Goal: Task Accomplishment & Management: Manage account settings

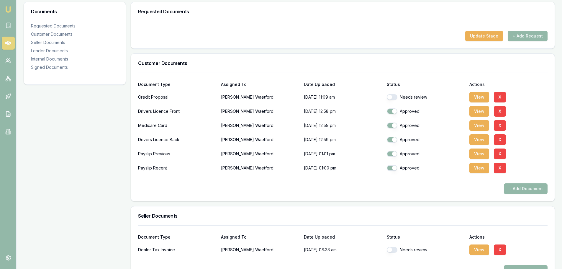
scroll to position [148, 0]
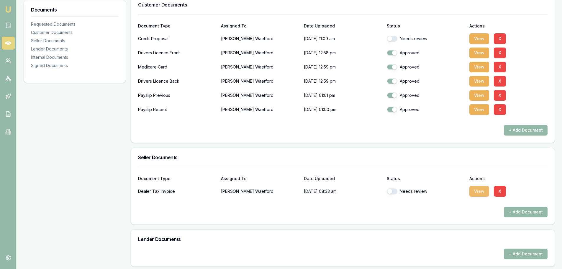
click at [478, 193] on button "View" at bounding box center [479, 191] width 20 height 11
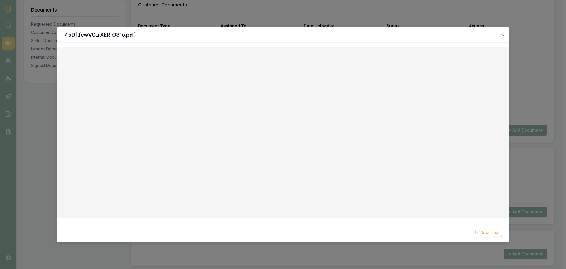
click at [503, 35] on icon "button" at bounding box center [502, 34] width 5 height 5
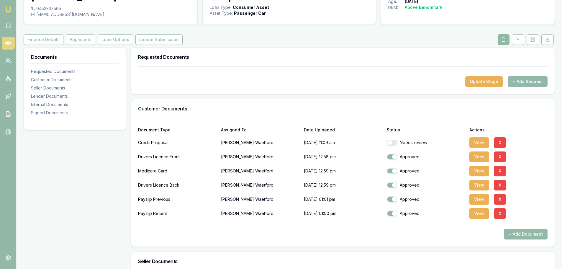
scroll to position [0, 0]
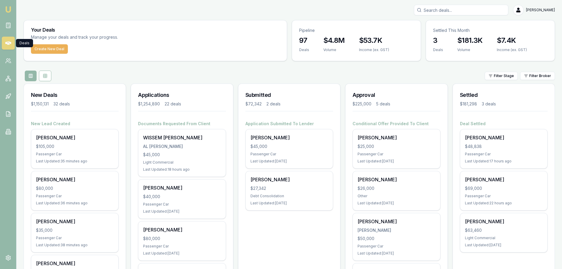
click at [148, 72] on div "Filter Stage Filter Broker" at bounding box center [289, 76] width 531 height 11
click at [448, 12] on input "Search deals" at bounding box center [461, 10] width 94 height 11
click at [376, 7] on div "0434219074 No results Erin Shield" at bounding box center [289, 10] width 531 height 11
click at [221, 73] on div "Filter Stage Filter Broker" at bounding box center [289, 76] width 531 height 11
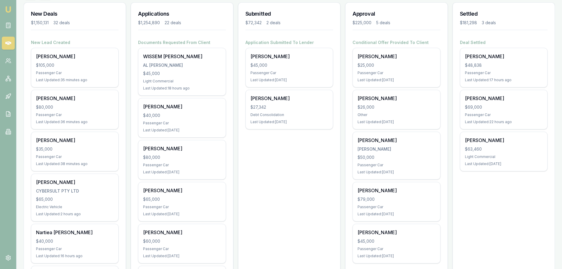
scroll to position [118, 0]
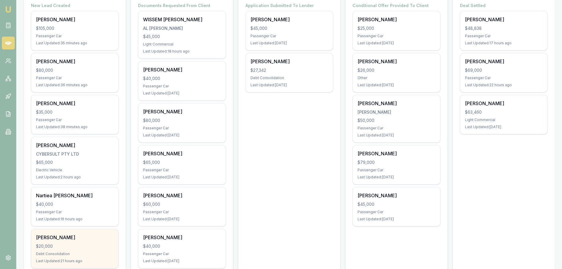
drag, startPoint x: 29, startPoint y: 203, endPoint x: 37, endPoint y: 229, distance: 27.2
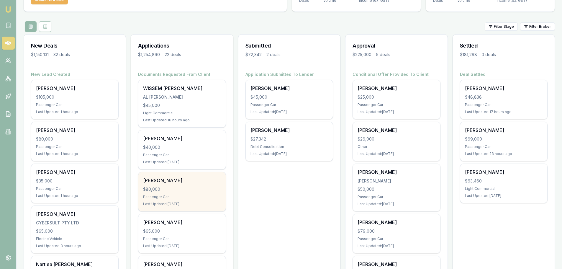
scroll to position [89, 0]
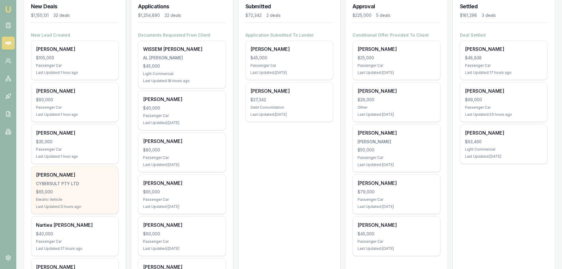
click at [63, 196] on div "Robyn Bailey CYBERSULT PTY LTD $65,000 Electric Vehicle Last Updated: 3 hours a…" at bounding box center [74, 189] width 87 height 47
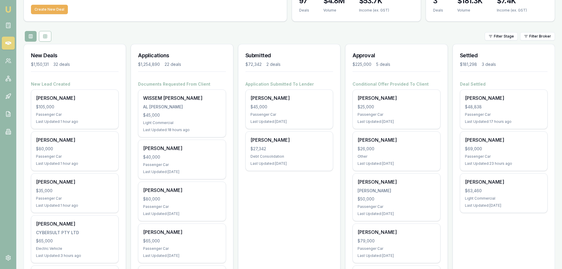
scroll to position [0, 0]
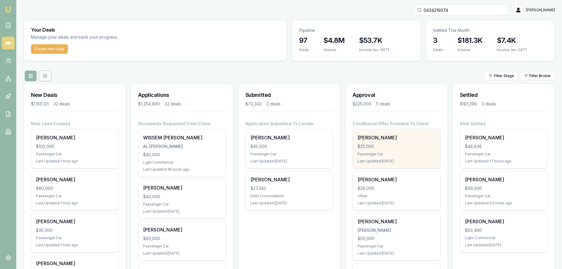
click at [401, 147] on div "$25,000" at bounding box center [397, 146] width 78 height 6
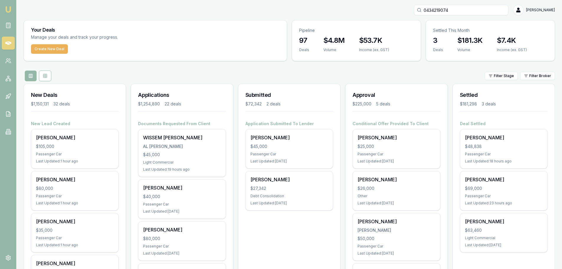
click at [279, 78] on div "Filter Stage Filter Broker" at bounding box center [289, 76] width 531 height 11
click at [274, 73] on div "Filter Stage Filter Broker" at bounding box center [289, 76] width 531 height 11
click at [125, 73] on div "Filter Stage Filter Broker" at bounding box center [289, 76] width 531 height 11
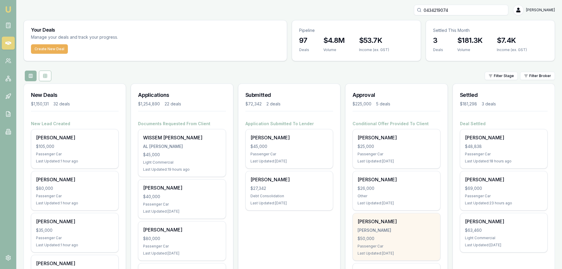
scroll to position [148, 0]
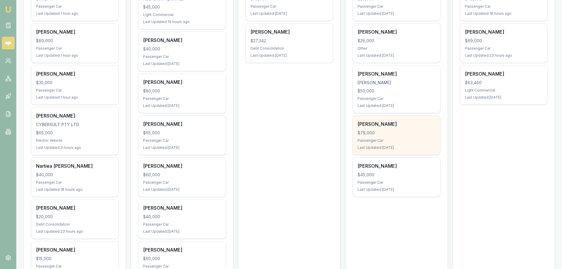
click at [384, 125] on div "Kim Eteru" at bounding box center [397, 123] width 78 height 7
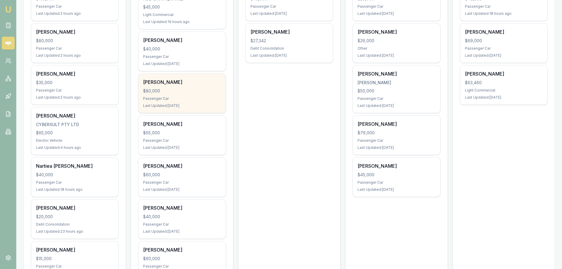
scroll to position [30, 0]
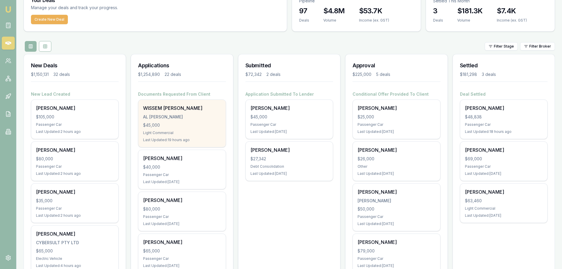
click at [175, 123] on div "$45,000" at bounding box center [182, 125] width 78 height 6
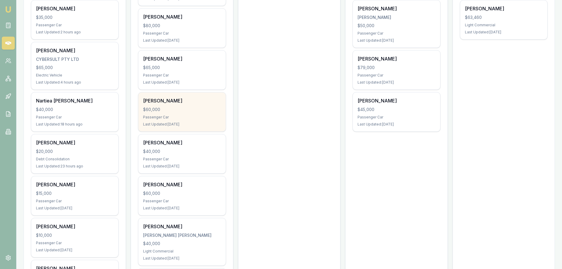
scroll to position [266, 0]
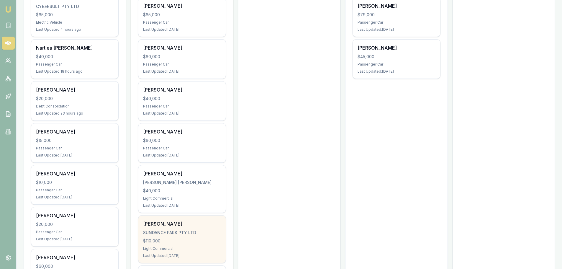
click at [180, 230] on div "SUNDANCE PARK PTY LTD" at bounding box center [182, 233] width 78 height 6
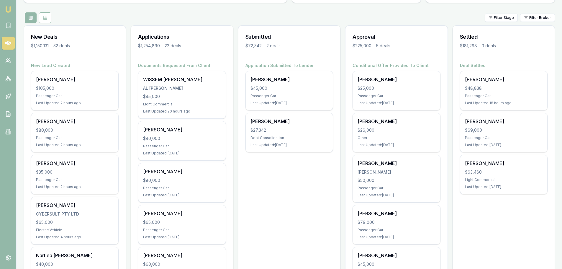
scroll to position [0, 0]
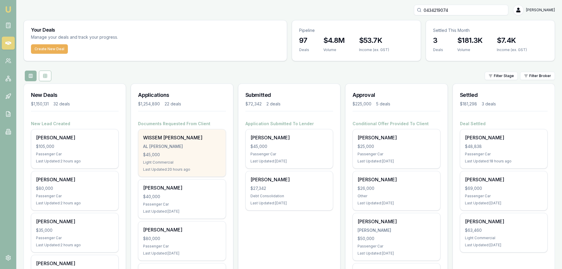
click at [190, 155] on div "$45,000" at bounding box center [182, 155] width 78 height 6
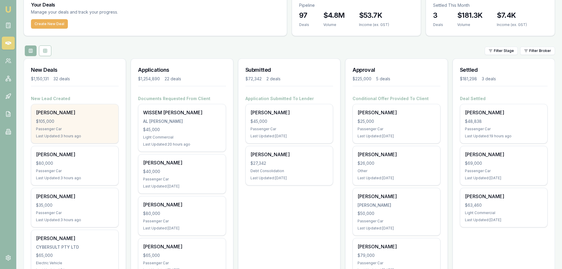
scroll to position [59, 0]
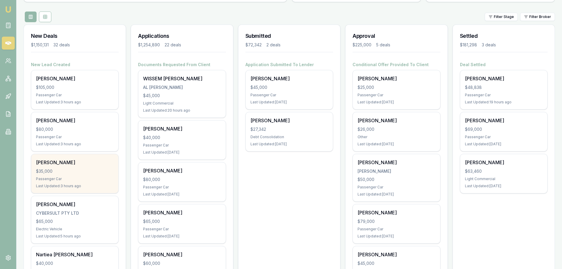
click at [70, 166] on div "WALT JONES $35,000 Passenger Car Last Updated: 3 hours ago" at bounding box center [74, 173] width 87 height 39
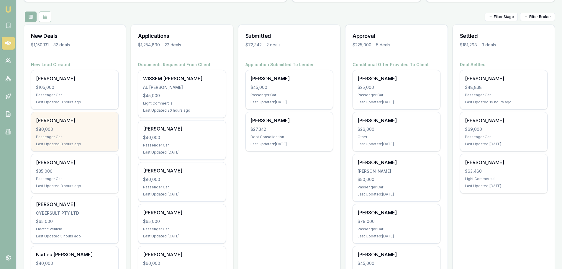
click at [81, 131] on div "$80,000" at bounding box center [75, 129] width 78 height 6
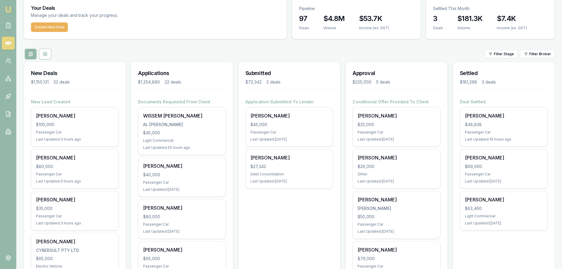
scroll to position [0, 0]
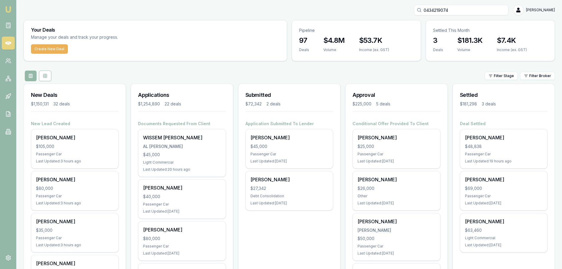
drag, startPoint x: 468, startPoint y: 10, endPoint x: 258, endPoint y: 19, distance: 210.0
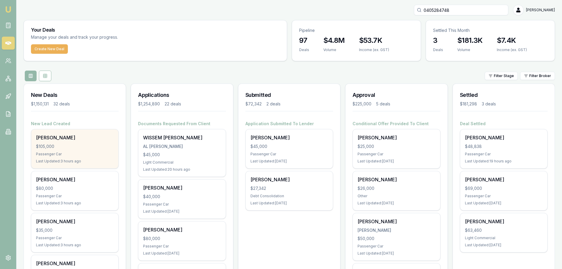
click at [88, 143] on div "$105,000" at bounding box center [75, 146] width 78 height 6
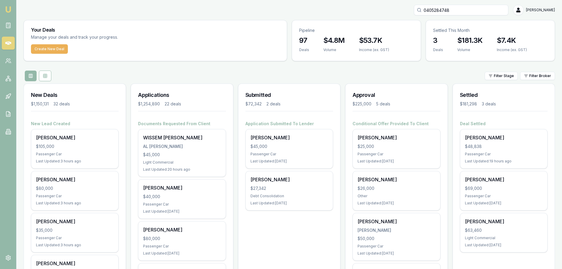
click at [504, 11] on input "0405284748" at bounding box center [461, 10] width 94 height 11
drag, startPoint x: 474, startPoint y: 11, endPoint x: 170, endPoint y: 6, distance: 303.3
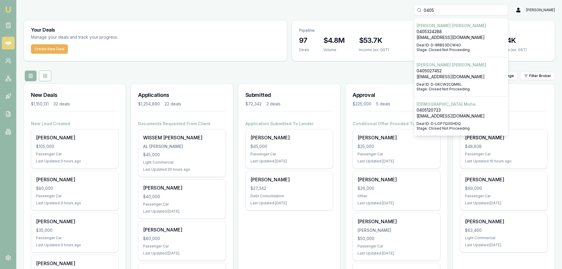
click at [461, 9] on input "0405" at bounding box center [461, 10] width 94 height 11
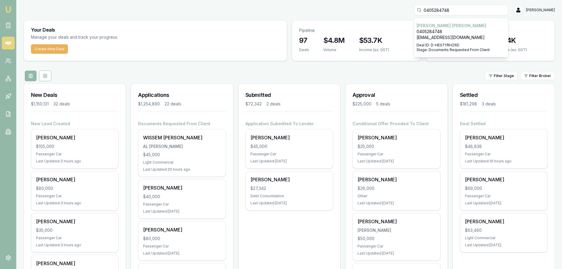
type input "0405284748"
click at [476, 38] on p "harryclements01@gmail.com" at bounding box center [461, 38] width 89 height 6
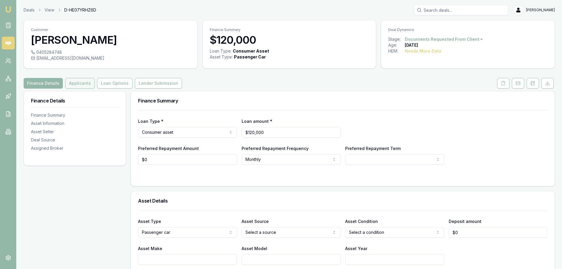
click at [78, 81] on button "Applicants" at bounding box center [80, 83] width 30 height 11
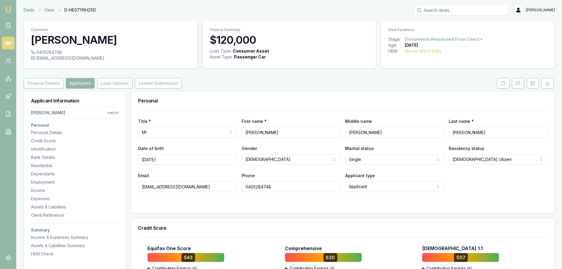
click at [362, 78] on div "Finance Details Applicants Loan Options Lender Submission" at bounding box center [289, 83] width 531 height 11
click at [506, 81] on button at bounding box center [503, 83] width 12 height 11
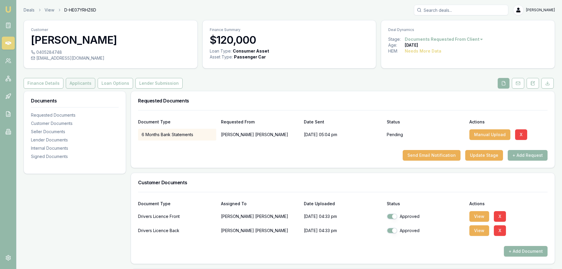
click at [85, 81] on button "Applicants" at bounding box center [81, 83] width 30 height 11
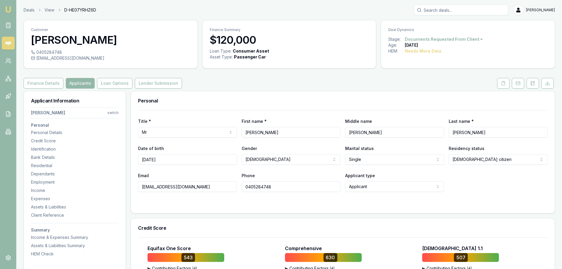
click at [321, 79] on div "Finance Details Applicants Loan Options Lender Submission" at bounding box center [289, 83] width 531 height 11
click at [47, 184] on div "Employment" at bounding box center [75, 182] width 88 height 6
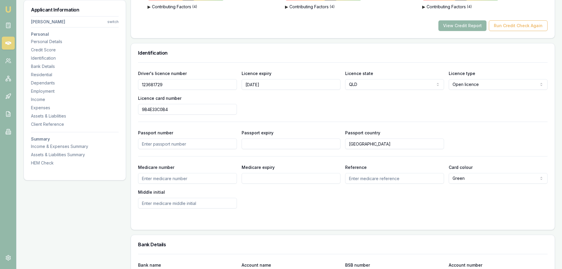
scroll to position [55, 0]
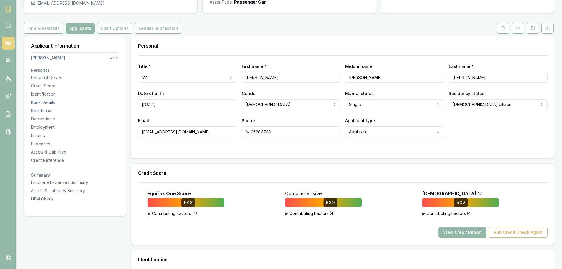
click at [266, 43] on h3 "Personal" at bounding box center [343, 45] width 410 height 5
click at [192, 32] on div "Finance Details Applicants Loan Options Lender Submission" at bounding box center [289, 28] width 531 height 11
click at [248, 24] on div "Finance Details Applicants Loan Options Lender Submission" at bounding box center [289, 28] width 531 height 11
click at [10, 43] on icon at bounding box center [8, 43] width 6 height 4
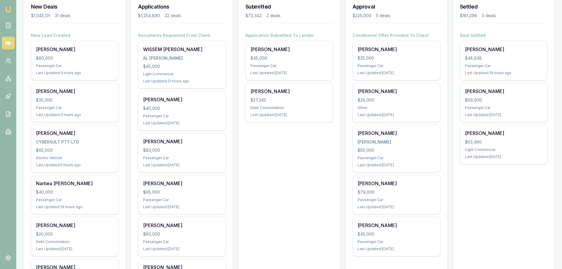
scroll to position [89, 0]
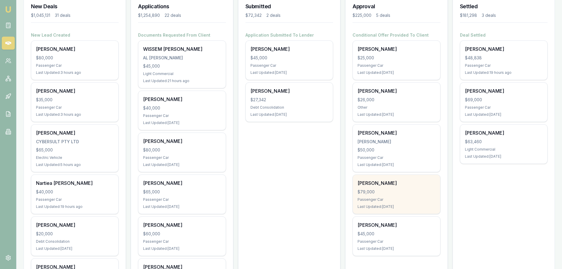
click at [382, 197] on div "Passenger Car" at bounding box center [397, 199] width 78 height 5
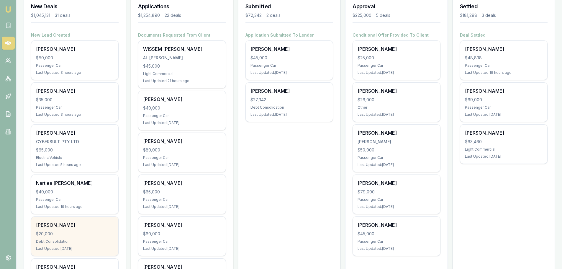
click at [71, 244] on div "MILOS PAVLOVIC $20,000 Debt Consolidation Last Updated: 1 day ago" at bounding box center [74, 236] width 87 height 39
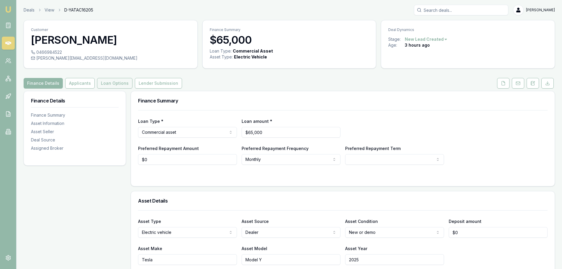
click at [122, 85] on button "Loan Options" at bounding box center [114, 83] width 35 height 11
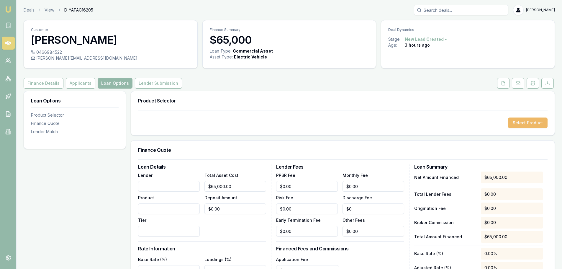
click at [533, 122] on button "Select Product" at bounding box center [528, 122] width 40 height 11
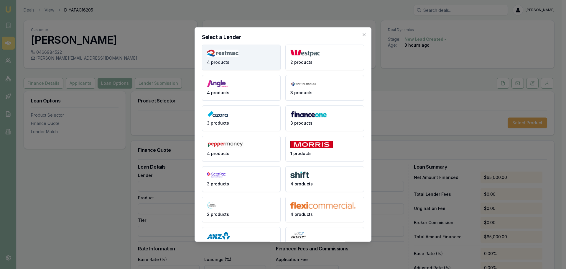
click at [235, 51] on img at bounding box center [223, 52] width 32 height 7
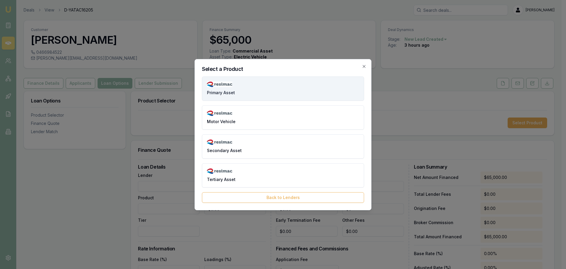
click at [254, 88] on button "Primary Asset" at bounding box center [283, 88] width 162 height 24
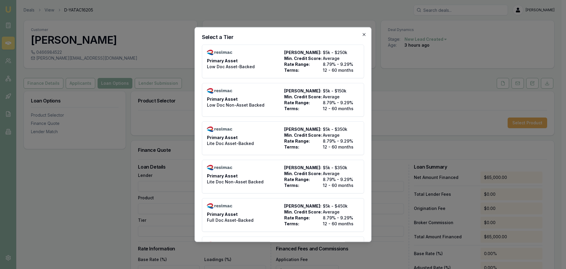
click at [362, 34] on icon "button" at bounding box center [364, 34] width 5 height 5
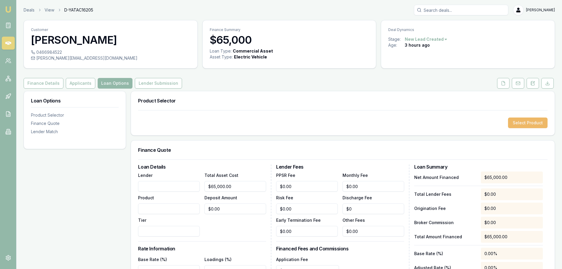
click at [535, 124] on button "Select Product" at bounding box center [528, 122] width 40 height 11
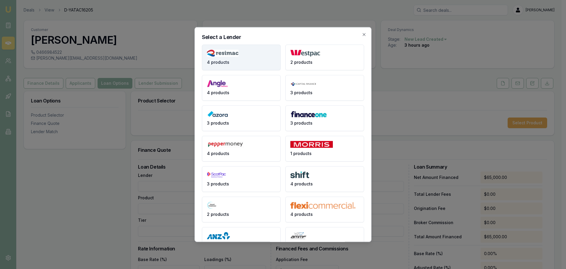
click at [236, 58] on button "4 products" at bounding box center [241, 57] width 79 height 26
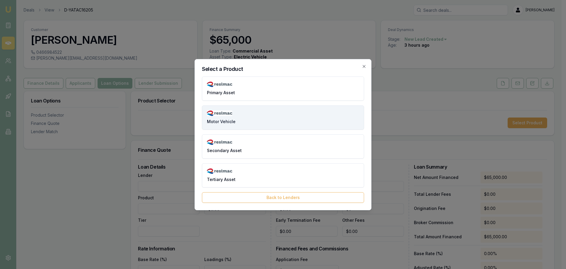
click at [244, 119] on button "Motor Vehicle" at bounding box center [283, 117] width 162 height 24
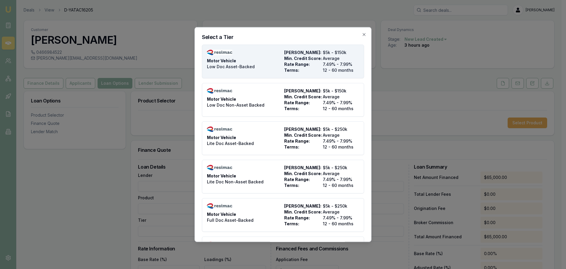
click at [233, 59] on span "Motor Vehicle" at bounding box center [221, 61] width 29 height 6
type input "Resimac"
type input "Motor Vehicle"
type input "Low Doc Asset-Backed"
type input "7.49"
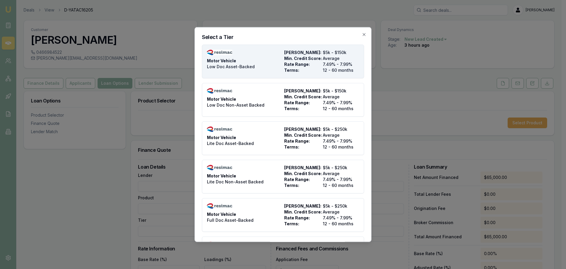
type input "12"
type input "$4.95"
type input "$495.00"
type input "990"
type input "8"
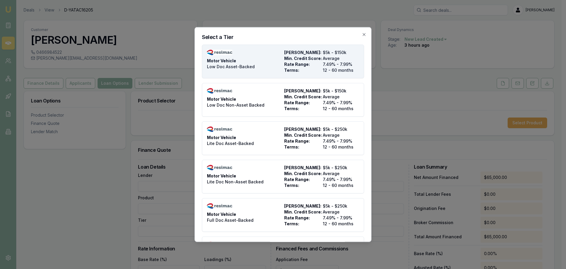
type input "$5,200.00"
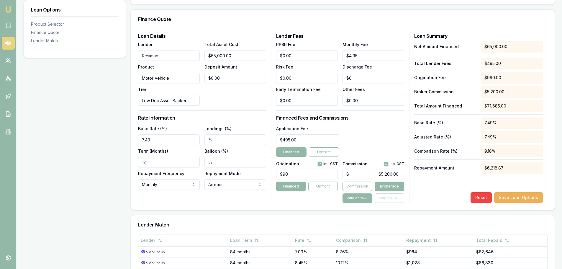
scroll to position [148, 0]
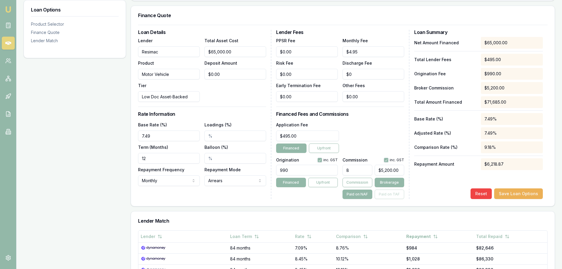
drag, startPoint x: 173, startPoint y: 134, endPoint x: -16, endPoint y: 144, distance: 189.4
type input "6.54%"
drag, startPoint x: 168, startPoint y: 161, endPoint x: 7, endPoint y: 166, distance: 161.2
click at [42, 163] on div "Loan Options Product Selector Finance Quote Lender Match Product Selector Motor…" at bounding box center [289, 160] width 531 height 435
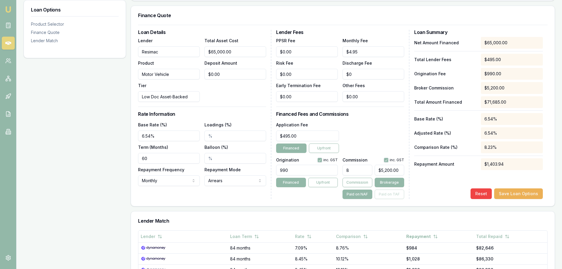
type input "60"
click at [393, 117] on div "Lender Fees PPSR Fee $0.00 Monthly Fee $4.95 Risk Fee $0.00 Discharge Fee $0 Ea…" at bounding box center [342, 114] width 133 height 169
click at [376, 126] on div "Application Fee $495.00 Financed Upfront" at bounding box center [340, 137] width 128 height 32
drag, startPoint x: 355, startPoint y: 172, endPoint x: 277, endPoint y: 179, distance: 78.5
click at [316, 175] on div "Origination inc. GST 990 Financed Upfront Commission inc. GST 8 $5,200.00 Commi…" at bounding box center [340, 177] width 128 height 44
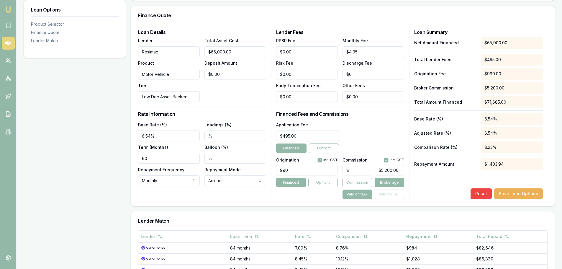
type input "5"
type input "$3,250.00"
type input "5.00%"
click at [375, 117] on div "Lender Fees PPSR Fee $0.00 Monthly Fee $4.95 Risk Fee $0.00 Discharge Fee $0 Ea…" at bounding box center [342, 114] width 133 height 169
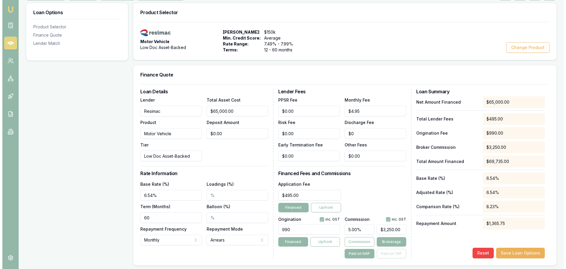
scroll to position [0, 0]
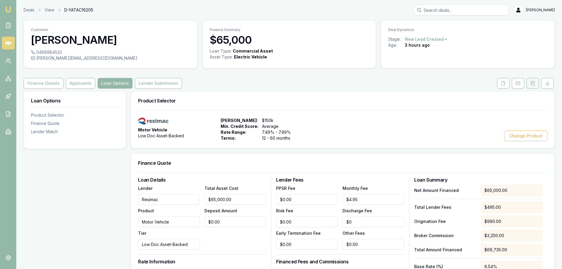
click at [536, 84] on button at bounding box center [533, 83] width 12 height 11
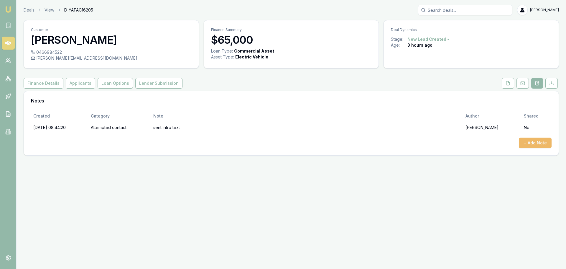
click at [536, 140] on button "+ Add Note" at bounding box center [535, 142] width 33 height 11
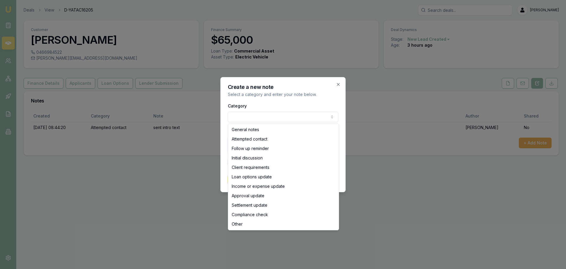
click at [256, 117] on body "Emu Broker Deals View D-YATAC16205 Erin Shield Toggle Menu Customer Robyn Baile…" at bounding box center [283, 134] width 566 height 269
select select "ATTEMPTED_CONTACT"
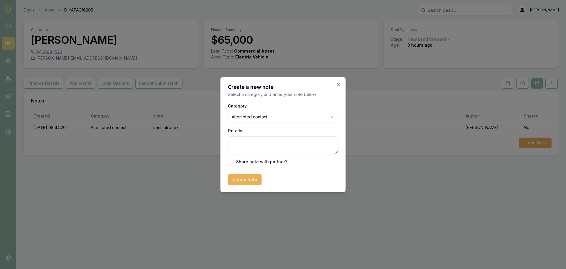
click at [248, 141] on textarea "Details" at bounding box center [283, 145] width 111 height 18
type textarea "Left VM"
click at [252, 180] on button "Create note" at bounding box center [245, 179] width 34 height 11
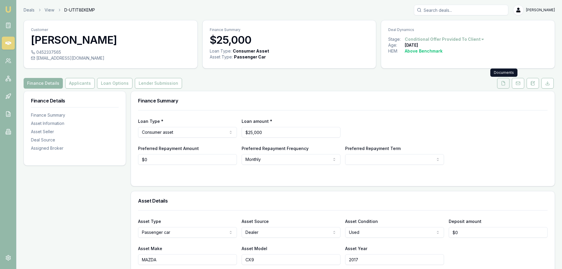
click at [502, 83] on icon at bounding box center [503, 83] width 5 height 5
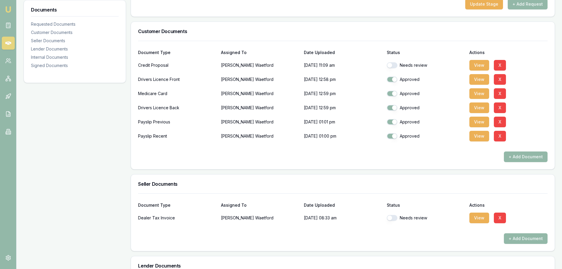
scroll to position [148, 0]
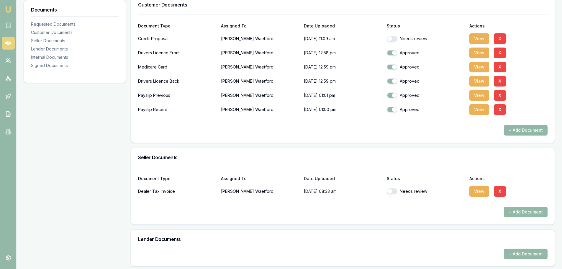
click at [533, 129] on button "+ Add Document" at bounding box center [526, 130] width 44 height 11
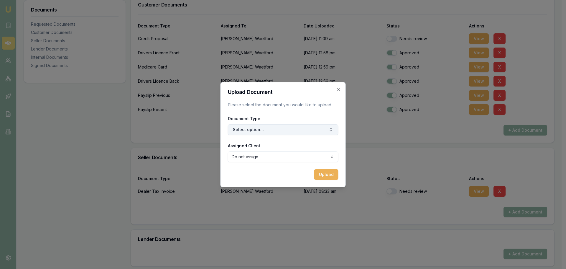
click at [267, 133] on button "Select option..." at bounding box center [283, 129] width 111 height 11
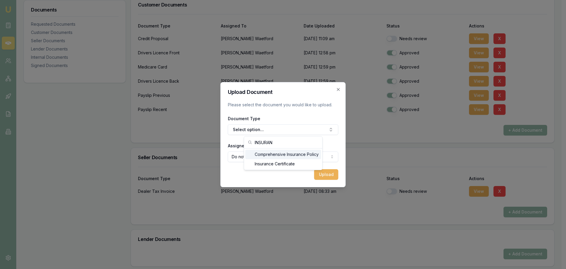
type input "INSURAN"
click at [274, 153] on div "Comprehensive Insurance Policy" at bounding box center [283, 154] width 76 height 9
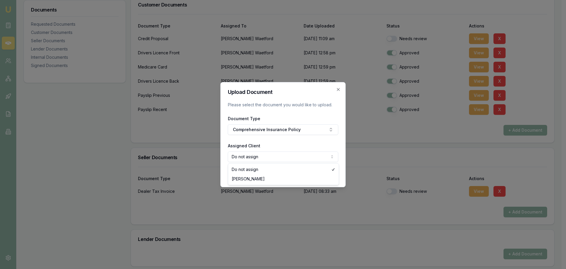
select select "U-6GIQZB5BLZ"
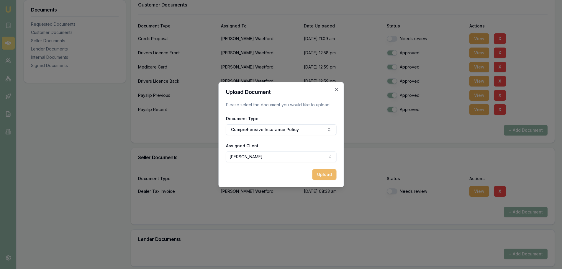
click at [327, 176] on button "Upload" at bounding box center [324, 174] width 24 height 11
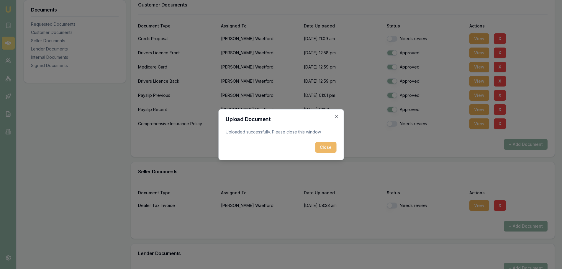
click at [325, 147] on button "Close" at bounding box center [325, 147] width 21 height 11
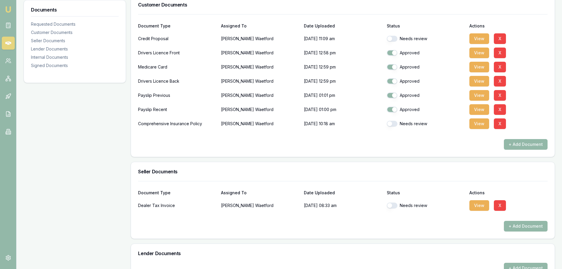
click at [325, 147] on div "+ Add Document" at bounding box center [343, 144] width 410 height 11
click at [392, 39] on button "button" at bounding box center [392, 39] width 11 height 6
checkbox input "true"
click at [392, 123] on button "button" at bounding box center [392, 124] width 11 height 6
checkbox input "true"
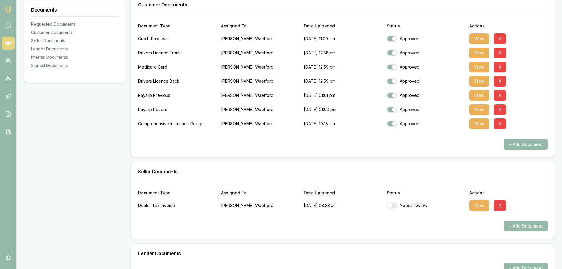
click at [395, 204] on button "button" at bounding box center [392, 205] width 11 height 6
checkbox input "true"
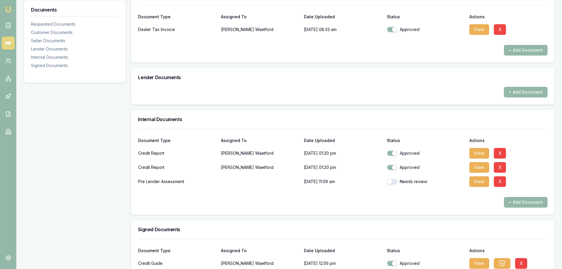
scroll to position [370, 0]
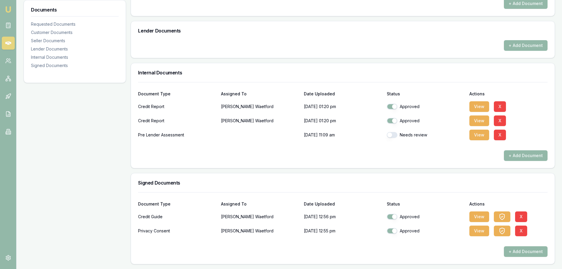
click at [395, 136] on button "button" at bounding box center [392, 135] width 11 height 6
checkbox input "true"
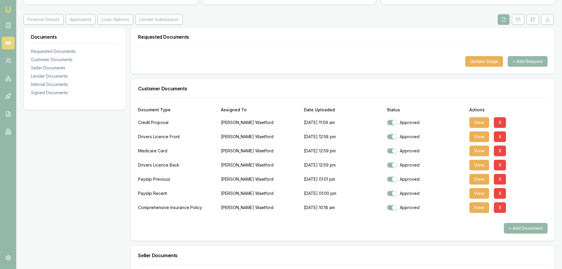
scroll to position [16, 0]
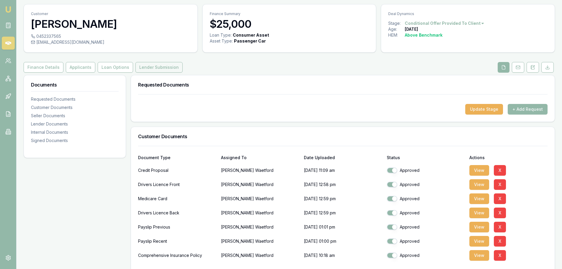
click at [162, 69] on button "Lender Submission" at bounding box center [158, 67] width 47 height 11
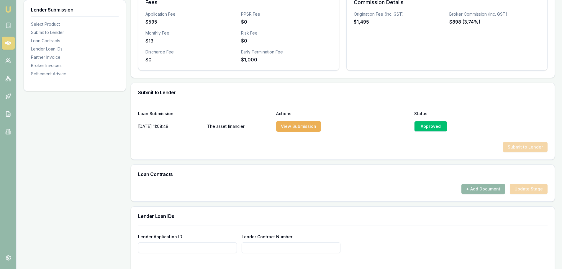
scroll to position [311, 0]
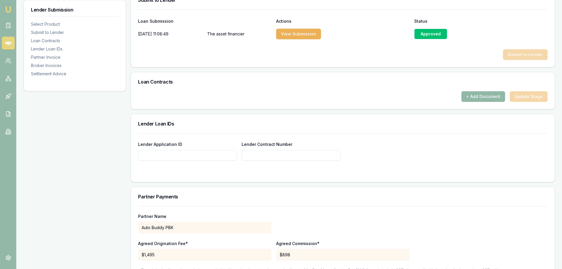
click at [483, 93] on button "+ Add Document" at bounding box center [483, 96] width 44 height 11
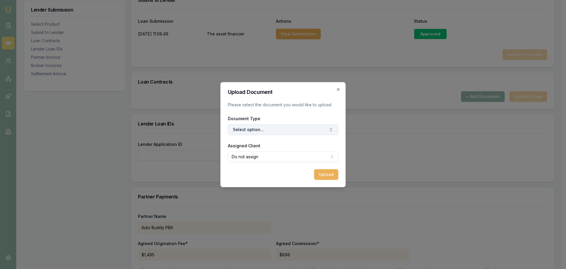
click at [265, 127] on button "Select option..." at bounding box center [283, 129] width 111 height 11
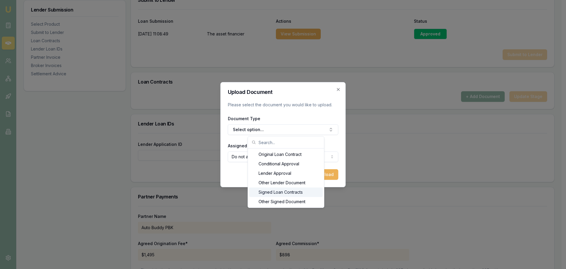
click at [284, 191] on div "Signed Loan Contracts" at bounding box center [286, 191] width 74 height 9
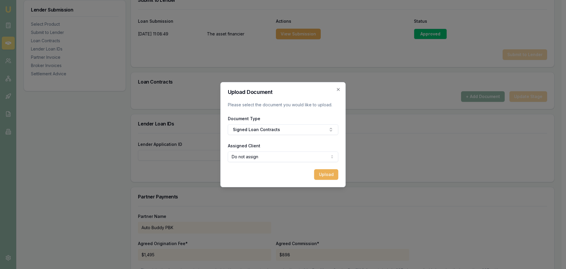
select select "U-6GIQZB5BLZ"
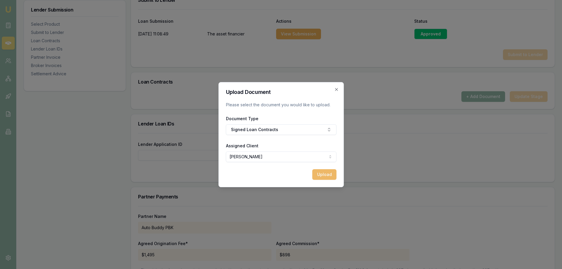
click at [323, 171] on button "Upload" at bounding box center [324, 174] width 24 height 11
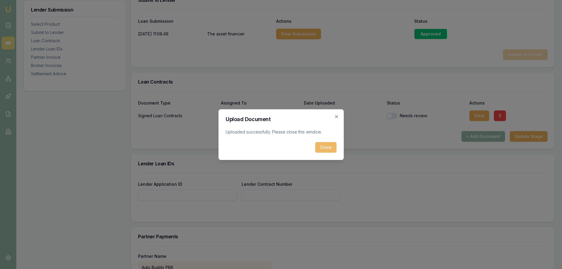
click at [326, 147] on button "Close" at bounding box center [325, 147] width 21 height 11
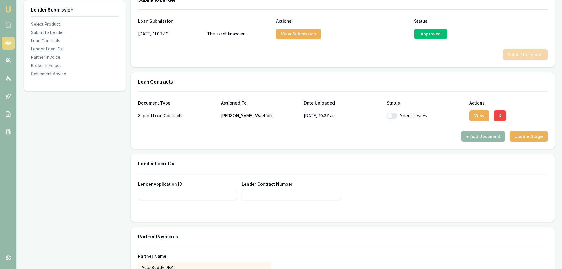
click at [396, 117] on button "button" at bounding box center [392, 116] width 11 height 6
checkbox input "true"
click at [207, 83] on h3 "Loan Contracts" at bounding box center [343, 81] width 410 height 5
click at [273, 75] on div "Loan Contracts" at bounding box center [343, 81] width 424 height 19
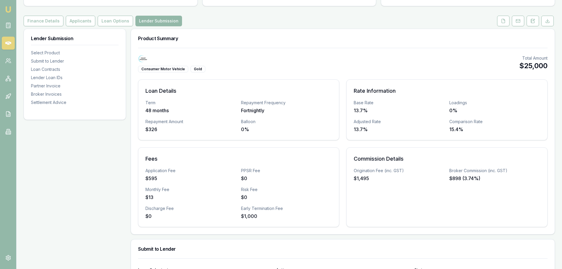
scroll to position [0, 0]
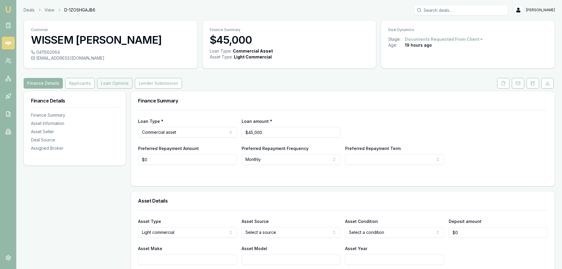
click at [106, 83] on button "Loan Options" at bounding box center [114, 83] width 35 height 11
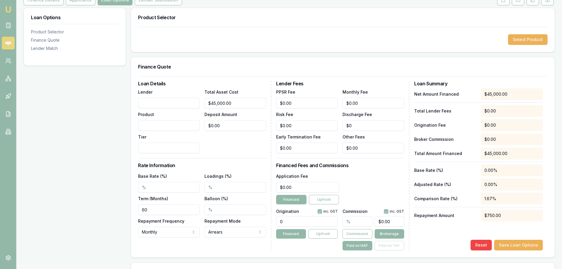
scroll to position [118, 0]
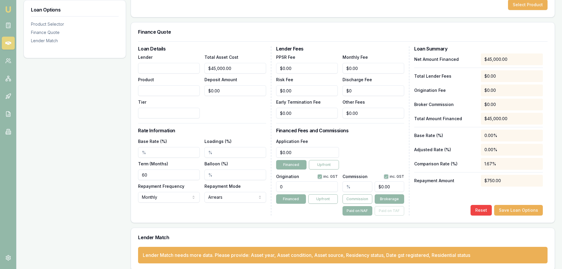
click at [180, 153] on input "Base Rate (%)" at bounding box center [169, 152] width 62 height 11
type input "11.15%"
drag, startPoint x: 305, startPoint y: 186, endPoint x: 252, endPoint y: 184, distance: 53.1
click at [259, 184] on div "Loan Details Lender Product Tier Total Asset Cost $45,000.00 Deposit Amount $0.…" at bounding box center [343, 130] width 410 height 169
type input "495"
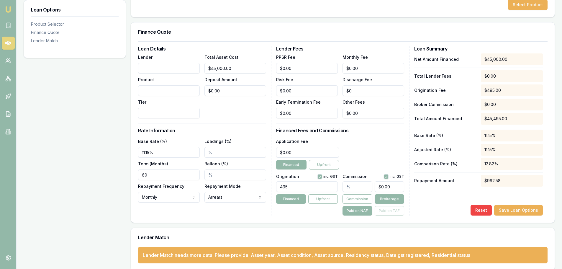
type input "0"
type input "495.00"
click at [306, 152] on input "0" at bounding box center [307, 152] width 63 height 11
type input "$500.00"
click at [362, 149] on div "Application Fee $500.00 Financed Upfront" at bounding box center [340, 153] width 128 height 32
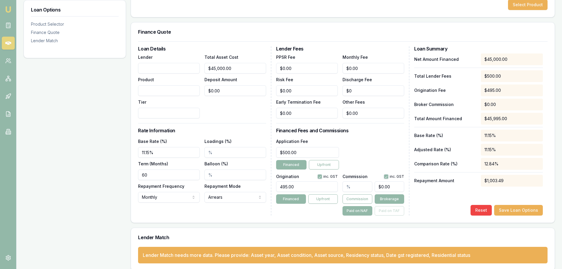
click at [360, 188] on input "text" at bounding box center [358, 186] width 30 height 11
type input "6"
type input "$2,700.00"
type input "6.00%"
click at [379, 144] on div "Application Fee $500.00 Financed Upfront" at bounding box center [340, 153] width 128 height 32
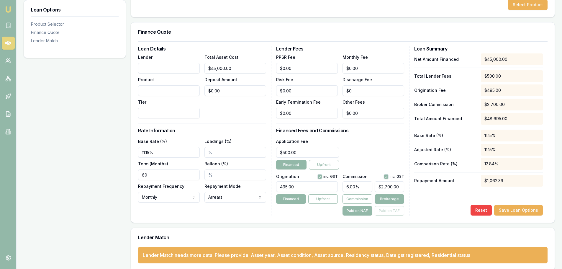
click at [384, 132] on h3 "Financed Fees and Commissions" at bounding box center [340, 130] width 128 height 5
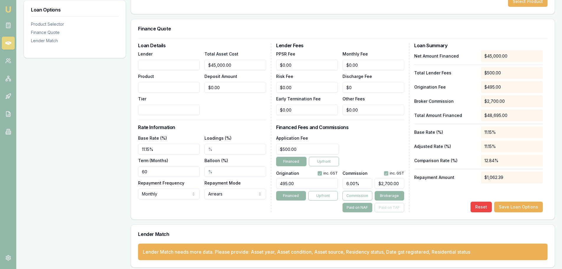
scroll to position [125, 0]
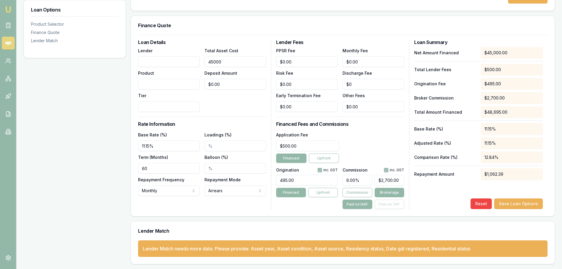
drag, startPoint x: 235, startPoint y: 62, endPoint x: 30, endPoint y: 55, distance: 205.5
click at [48, 57] on div "Loan Options Product Selector Finance Quote Lender Match Product Selector Selec…" at bounding box center [289, 115] width 531 height 298
type input "4"
type input "$0.24"
type input "40"
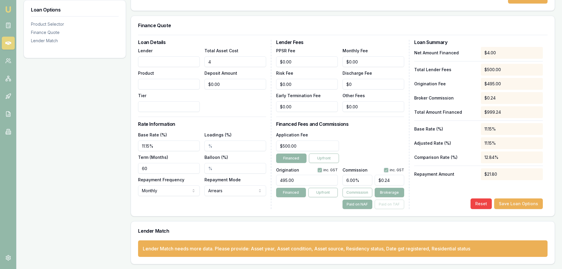
type input "$2.40"
type input "400"
type input "$24.00"
type input "4000"
type input "$240.00"
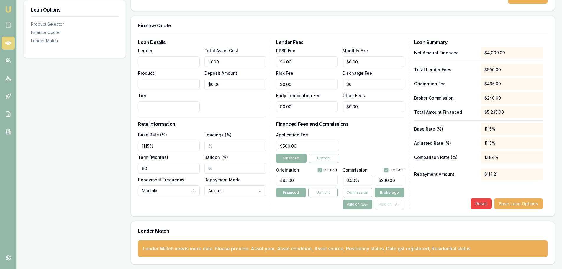
type input "40000"
type input "$2,400.00"
type input "$40,000.00"
type input "$0.00"
click at [378, 145] on div "Application Fee $500.00 Financed Upfront" at bounding box center [340, 147] width 128 height 32
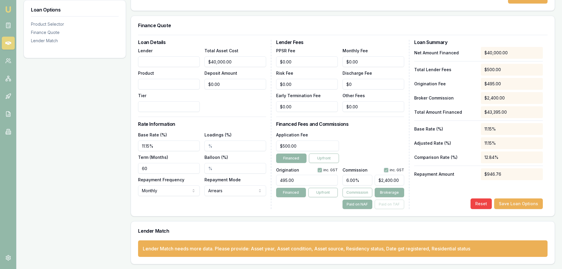
click at [377, 141] on div "Application Fee $500.00 Financed Upfront" at bounding box center [340, 147] width 128 height 32
click at [365, 179] on input "6.00%" at bounding box center [358, 180] width 30 height 11
click at [374, 143] on div "Application Fee $500.00 Financed Upfront" at bounding box center [340, 147] width 128 height 32
click at [510, 204] on button "Save Loan Options" at bounding box center [518, 203] width 49 height 11
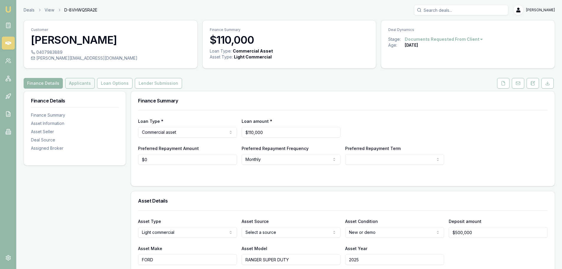
click at [75, 83] on button "Applicants" at bounding box center [80, 83] width 30 height 11
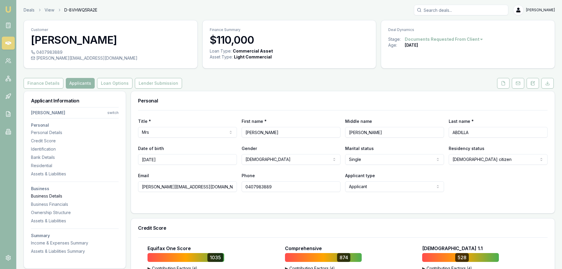
click at [61, 196] on div "Business Details" at bounding box center [75, 196] width 88 height 6
click at [106, 82] on button "Loan Options" at bounding box center [114, 83] width 35 height 11
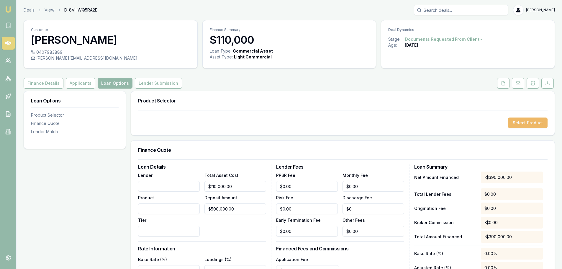
click at [518, 122] on button "Select Product" at bounding box center [528, 122] width 40 height 11
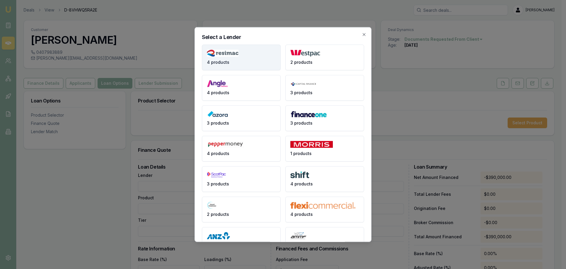
click at [239, 56] on img at bounding box center [223, 52] width 32 height 7
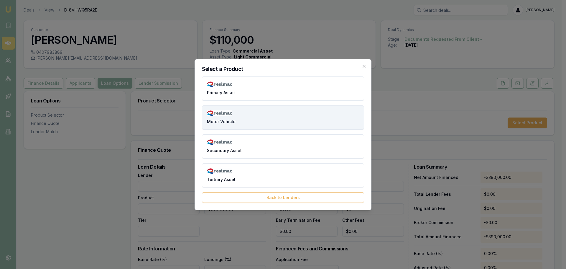
click at [241, 119] on button "Motor Vehicle" at bounding box center [283, 117] width 162 height 24
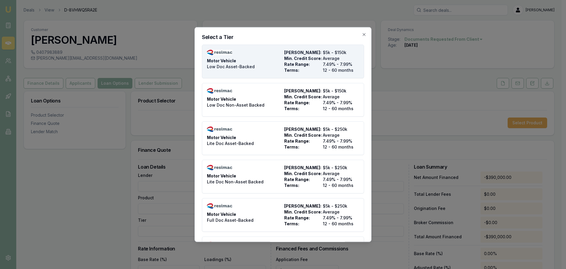
click at [238, 65] on span "Low Doc Asset-Backed" at bounding box center [231, 66] width 48 height 6
type input "Resimac"
type input "Motor Vehicle"
type input "Low Doc Asset-Backed"
type input "7.49"
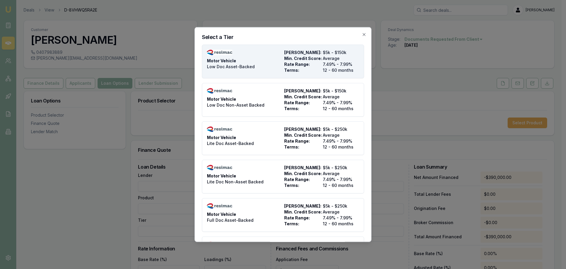
type input "12"
type input "$4.95"
type input "$495.00"
type input "990"
type input "8"
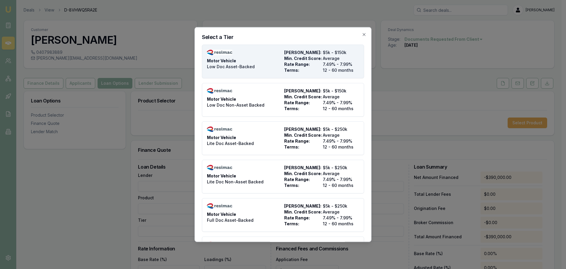
type input "-$31,200.00"
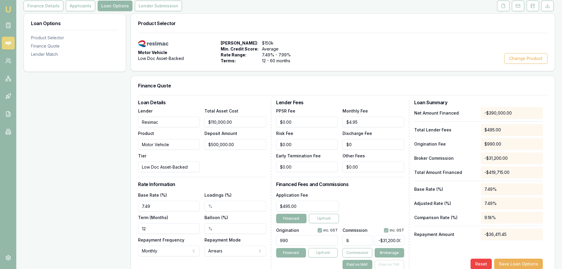
scroll to position [89, 0]
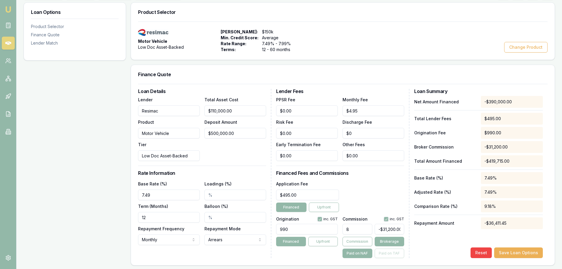
drag, startPoint x: 178, startPoint y: 196, endPoint x: 17, endPoint y: 189, distance: 161.5
click at [27, 190] on div "Loan Options Product Selector Finance Quote Lender Match Product Selector Motor…" at bounding box center [289, 157] width 531 height 311
drag, startPoint x: 168, startPoint y: 196, endPoint x: -66, endPoint y: 185, distance: 234.0
click at [0, 180] on html "Emu Broker Deals View D-8VHWQ5RA2E Erin Shield Toggle Menu Customer NAOMI ABDIL…" at bounding box center [281, 45] width 562 height 269
type input "6.64%"
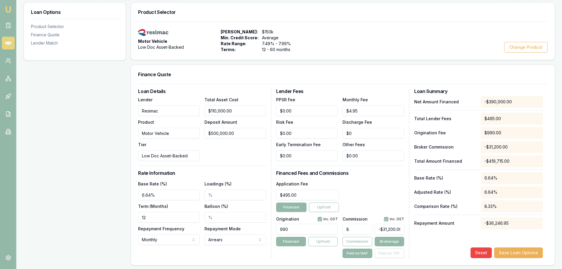
drag, startPoint x: 158, startPoint y: 215, endPoint x: 103, endPoint y: 216, distance: 55.2
click at [103, 216] on div "Loan Options Product Selector Finance Quote Lender Match Product Selector Motor…" at bounding box center [289, 157] width 531 height 311
type input "60"
click at [217, 215] on input "Balloon (%)" at bounding box center [235, 217] width 62 height 11
type input "30.00%"
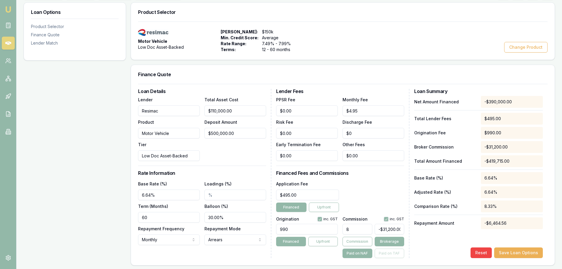
click at [247, 160] on div "Total Asset Cost $110,000.00 Deposit Amount $500,000.00" at bounding box center [235, 128] width 62 height 65
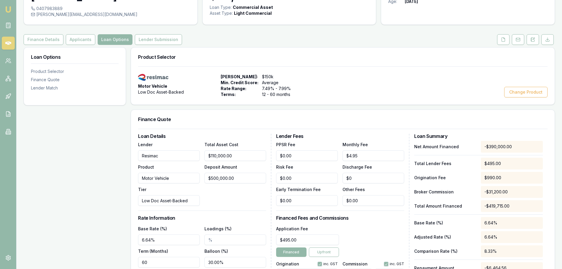
scroll to position [118, 0]
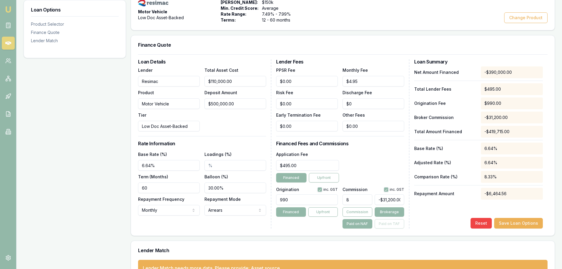
drag, startPoint x: 362, startPoint y: 201, endPoint x: 299, endPoint y: 203, distance: 62.3
click at [301, 203] on div "Origination inc. GST 990 Financed Upfront Commission inc. GST 8 -$31,200.00 Com…" at bounding box center [340, 207] width 128 height 44
type input "5"
type input "-$19,500.00"
type input "5.00%"
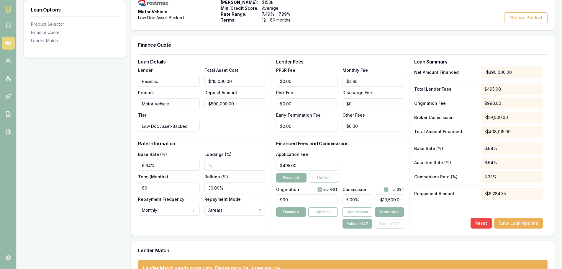
click at [371, 155] on div "Application Fee $495.00 Financed Upfront" at bounding box center [340, 166] width 128 height 32
drag, startPoint x: 376, startPoint y: 199, endPoint x: 475, endPoint y: 196, distance: 99.2
click at [469, 198] on div "Loan Details Lender Resimac Product Motor Vehicle Tier Low Doc Asset-Backed Tot…" at bounding box center [343, 143] width 410 height 169
type input "-$19,500.00"
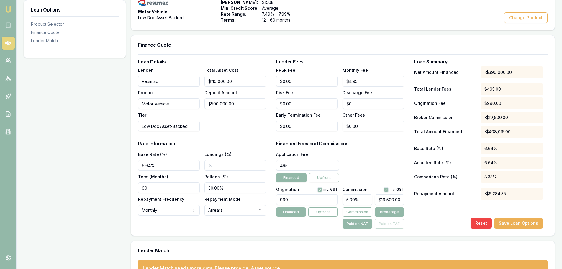
scroll to position [0, 0]
click at [333, 162] on input "495" at bounding box center [307, 165] width 63 height 11
type input "$495.00"
click at [362, 158] on div "Application Fee $495.00 Financed Upfront" at bounding box center [340, 166] width 128 height 32
drag, startPoint x: 243, startPoint y: 107, endPoint x: 44, endPoint y: 102, distance: 199.5
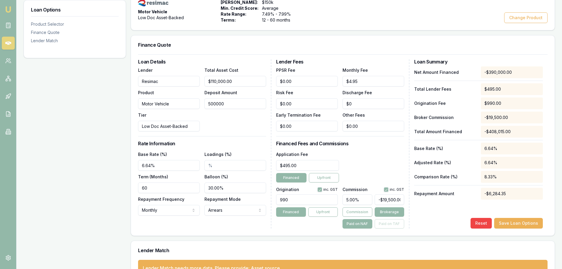
click at [68, 105] on div "Loan Options Product Selector Finance Quote Lender Match Product Selector Motor…" at bounding box center [289, 128] width 531 height 311
type input "$0.00"
click at [396, 163] on div "Application Fee $495.00 Financed Upfront" at bounding box center [340, 166] width 128 height 32
drag, startPoint x: 364, startPoint y: 199, endPoint x: 241, endPoint y: 197, distance: 123.0
click at [259, 199] on div "Loan Details Lender Resimac Product Motor Vehicle Tier Low Doc Asset-Backed Tot…" at bounding box center [343, 143] width 410 height 169
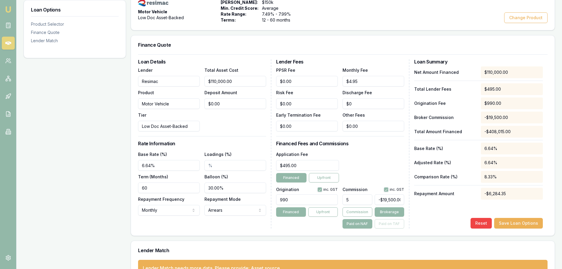
type input "5.00%"
type input "-19500"
type input "1.7727272727272727"
type input "1950"
type input "0.17727272727272728"
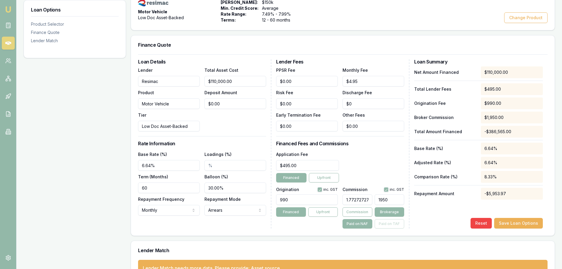
type input "195"
type input "0.017272727272727273"
type input "19"
type input "0.0009090909090909091"
type input "$0.00"
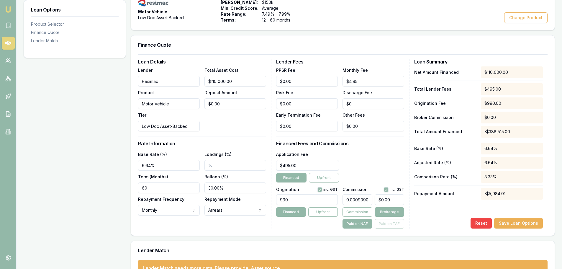
type input "0.0000045454545454545455"
type input "0.005"
type input "0.0000049999999999999996"
type input "0.0055"
type input "0.0000045454545454545455"
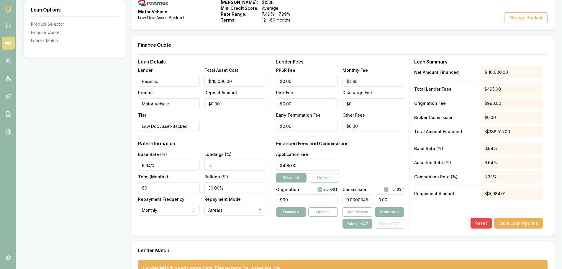
type input "$0.00"
drag, startPoint x: 369, startPoint y: 199, endPoint x: 208, endPoint y: 193, distance: 161.5
click at [231, 198] on div "Loan Details Lender Resimac Product Motor Vehicle Tier Low Doc Asset-Backed Tot…" at bounding box center [343, 143] width 410 height 169
type input "5454545454545455"
type input "$6,000,000,000,000,000,000.00"
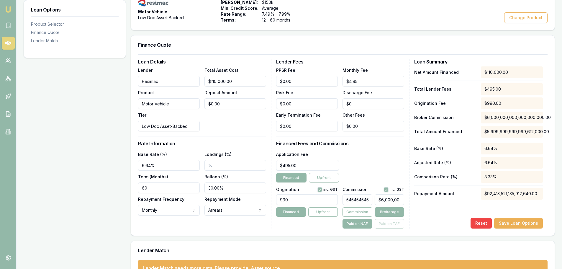
type input "554545454545455"
type input "$610,000,000,000,000,500.00"
type input "5545454545455"
type input "$6,100,000,000,000,500.00"
type input "545454545455"
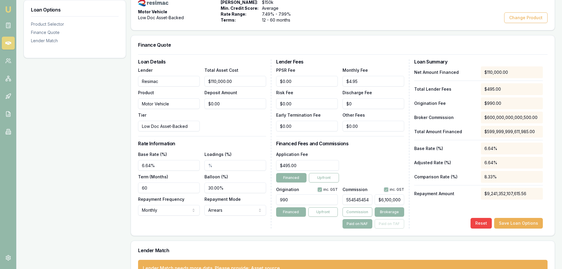
type input "$600,000,000,000,500.00"
type input "55454545455"
type input "$61,000,000,000,500.00"
type input "5454545455"
type input "$6,000,000,000,500.00"
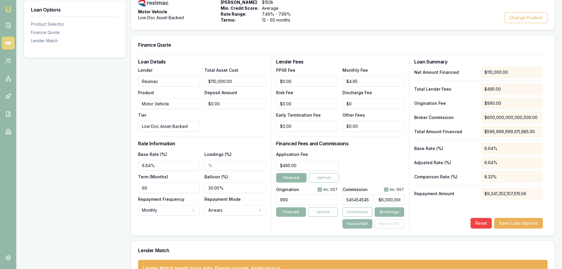
type input "554545455"
type input "$610,000,000,500.00"
type input "54545455"
type input "$60,000,000,500.00"
type input "5545455"
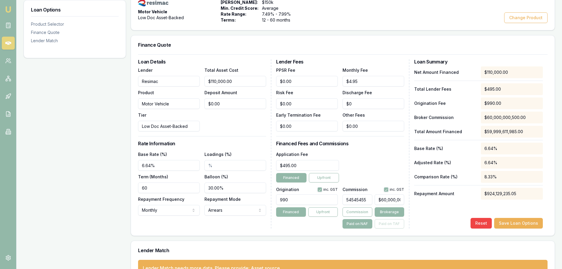
type input "$6,100,000,500.00"
type input "545455"
type input "$600,000,500.00"
type input "55455"
type input "$61,000,500.00"
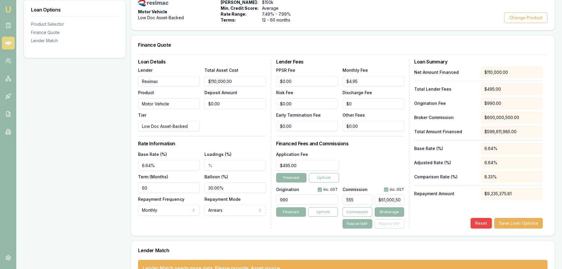
type input "55"
type input "$60,500.00"
type input "5"
type input "$5,500.00"
type input "5.00%"
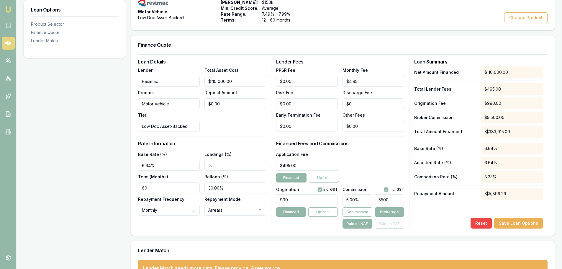
type input "$5,500.00"
click at [372, 173] on div "Application Fee $495.00 Financed Upfront" at bounding box center [340, 166] width 128 height 32
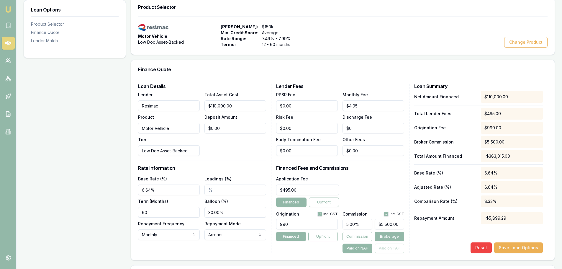
scroll to position [137, 0]
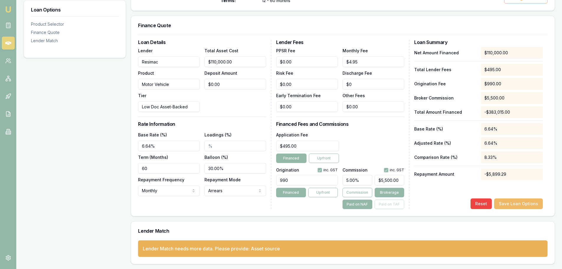
click at [509, 204] on button "Save Loan Options" at bounding box center [518, 203] width 49 height 11
click at [95, 116] on div "Loan Options Product Selector Finance Quote Lender Match" at bounding box center [75, 108] width 102 height 311
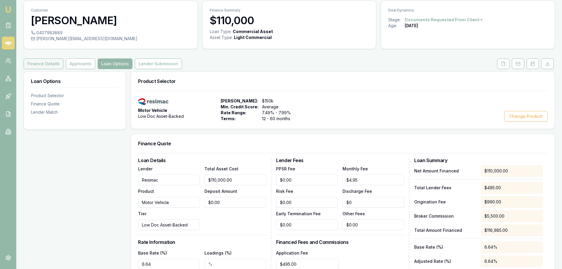
click at [49, 63] on button "Finance Details" at bounding box center [44, 63] width 40 height 11
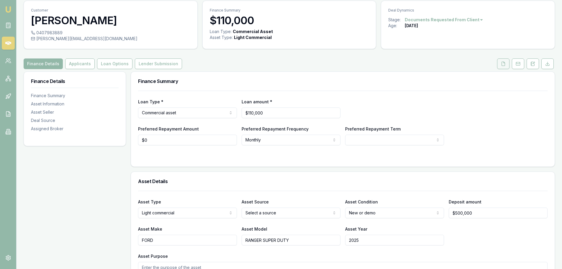
click at [508, 68] on button at bounding box center [503, 63] width 12 height 11
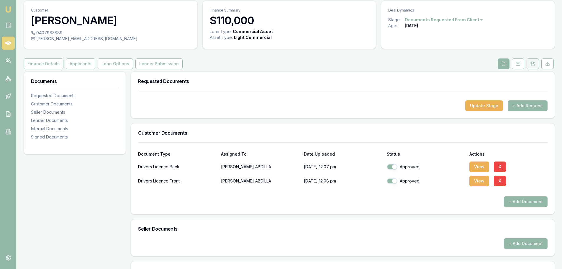
click at [533, 65] on icon at bounding box center [532, 63] width 5 height 5
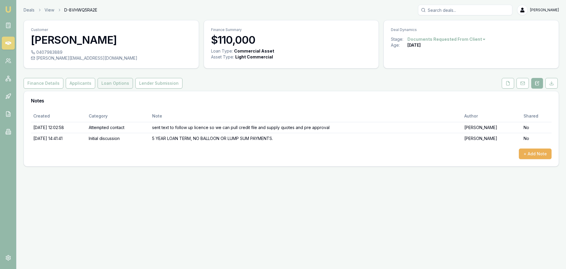
click at [109, 84] on button "Loan Options" at bounding box center [115, 83] width 35 height 11
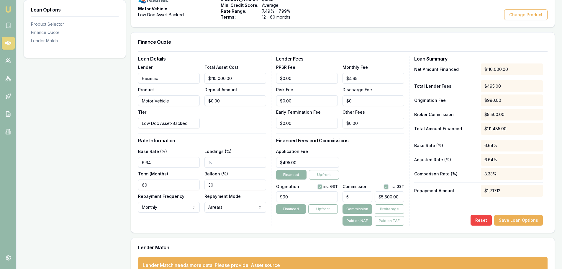
scroll to position [137, 0]
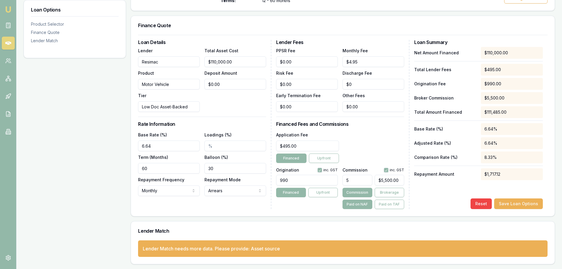
click at [103, 122] on div "Loan Options Product Selector Finance Quote Lender Match" at bounding box center [75, 108] width 102 height 311
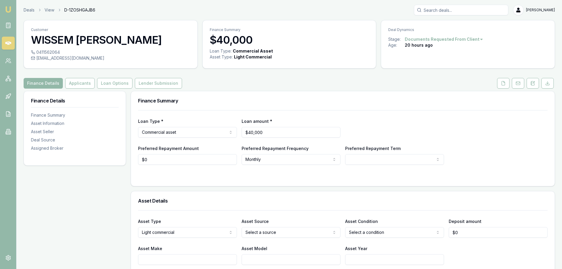
click at [168, 13] on div "Deals View D-1ZOSHGAJB6 [PERSON_NAME]" at bounding box center [289, 10] width 531 height 11
click at [108, 84] on button "Loan Options" at bounding box center [114, 83] width 35 height 11
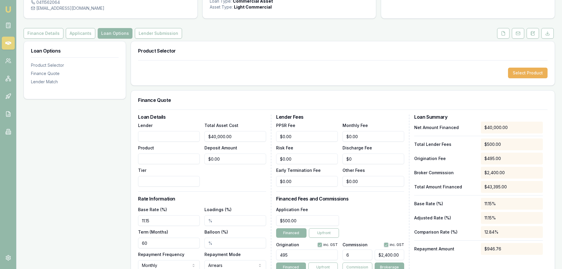
scroll to position [125, 0]
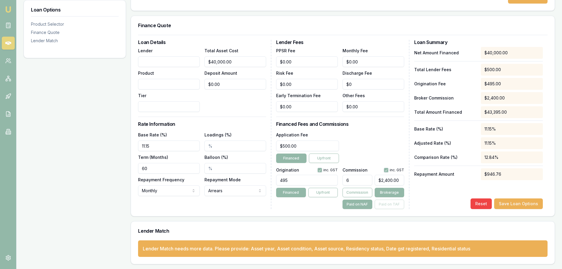
click at [379, 138] on div "Application Fee $500.00 Financed Upfront" at bounding box center [340, 147] width 128 height 32
drag, startPoint x: 159, startPoint y: 147, endPoint x: 33, endPoint y: 138, distance: 126.9
click at [36, 139] on div "Loan Options Product Selector Finance Quote Lender Match Product Selector Selec…" at bounding box center [289, 115] width 531 height 298
type input "5"
type input "9"
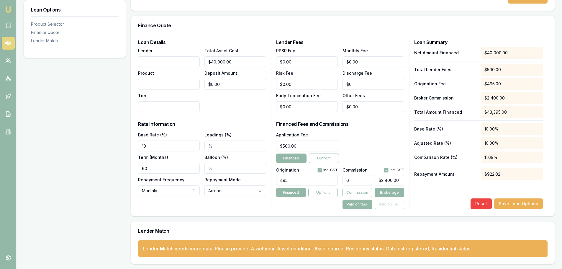
type input "1"
type input "15.00%"
click at [110, 157] on div "Loan Options Product Selector Finance Quote Lender Match" at bounding box center [75, 115] width 102 height 298
drag, startPoint x: 247, startPoint y: 60, endPoint x: 50, endPoint y: 67, distance: 197.2
click at [64, 67] on div "Loan Options Product Selector Finance Quote Lender Match Product Selector Selec…" at bounding box center [289, 115] width 531 height 298
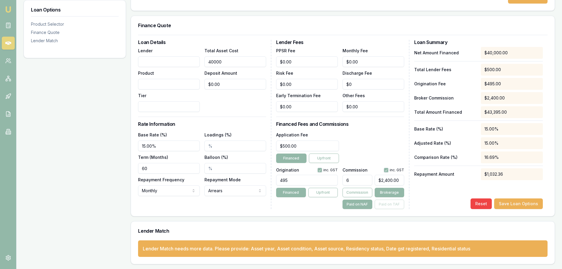
type input "4"
type input "$0.24"
type input "45"
type input "$2.70"
type input "450"
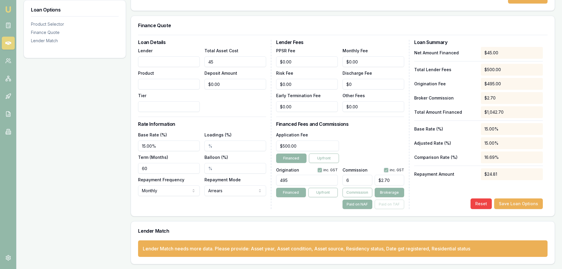
type input "$27.00"
type input "4500"
type input "$270.00"
type input "45000"
type input "$2,700.00"
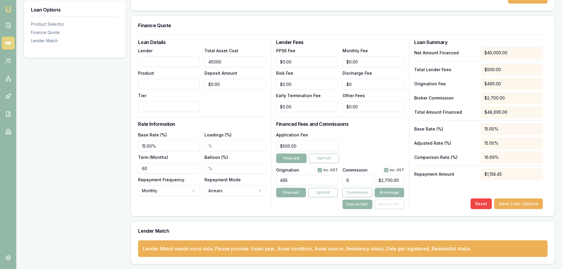
type input "$45,000.00"
click at [101, 136] on div "Loan Options Product Selector Finance Quote Lender Match" at bounding box center [75, 115] width 102 height 298
drag, startPoint x: 182, startPoint y: 146, endPoint x: 83, endPoint y: 143, distance: 99.5
click at [83, 143] on div "Loan Options Product Selector Finance Quote Lender Match Product Selector Selec…" at bounding box center [289, 115] width 531 height 298
click at [83, 143] on div "Loan Options Product Selector Finance Quote Lender Match" at bounding box center [75, 115] width 102 height 298
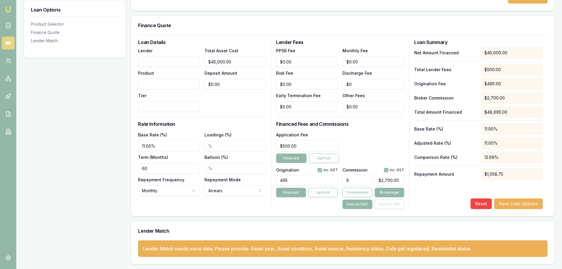
drag, startPoint x: 132, startPoint y: 147, endPoint x: 6, endPoint y: 151, distance: 126.1
click at [6, 151] on div "Emu Broker Deals View D-1ZOSHGAJB6 Erin Shield Toggle Menu Customer WISSEM AL S…" at bounding box center [281, 71] width 562 height 393
type input "8.00%"
click at [112, 146] on div "Loan Options Product Selector Finance Quote Lender Match" at bounding box center [75, 115] width 102 height 298
click at [520, 202] on button "Save Loan Options" at bounding box center [518, 203] width 49 height 11
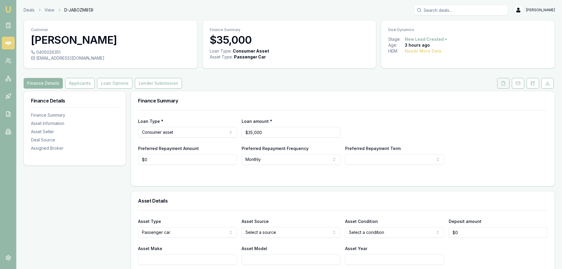
click at [504, 82] on polyline at bounding box center [504, 81] width 1 height 1
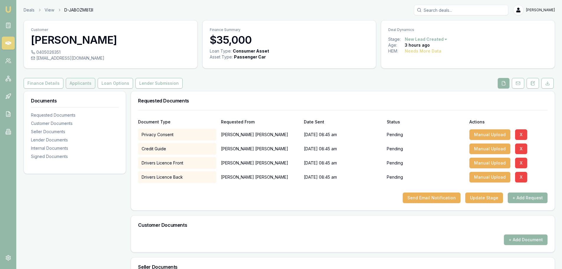
click at [84, 83] on button "Applicants" at bounding box center [81, 83] width 30 height 11
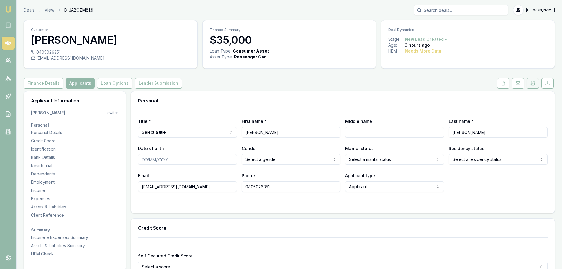
click at [531, 79] on button at bounding box center [533, 83] width 12 height 11
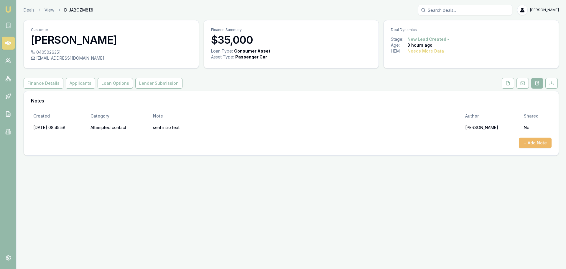
click at [525, 145] on button "+ Add Note" at bounding box center [535, 142] width 33 height 11
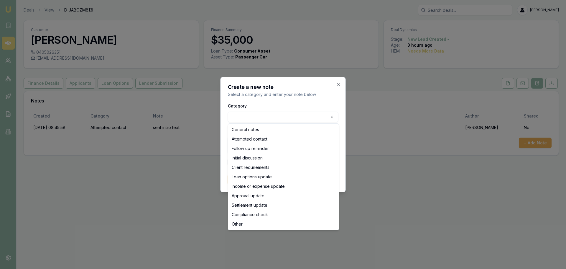
click at [291, 114] on body "Emu Broker Deals View D-JABOZM813I Erin Shield Toggle Menu Customer WALT JONES …" at bounding box center [283, 134] width 566 height 269
select select "ATTEMPTED_CONTACT"
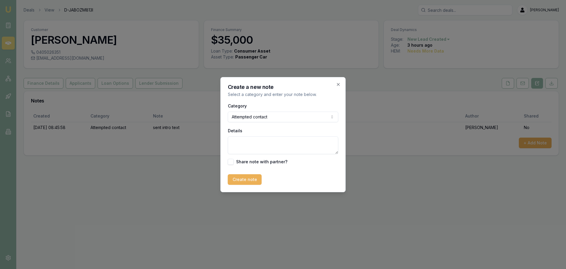
click at [243, 145] on textarea "Details" at bounding box center [283, 145] width 111 height 18
type textarea "Left VM"
click at [243, 178] on button "Create note" at bounding box center [245, 179] width 34 height 11
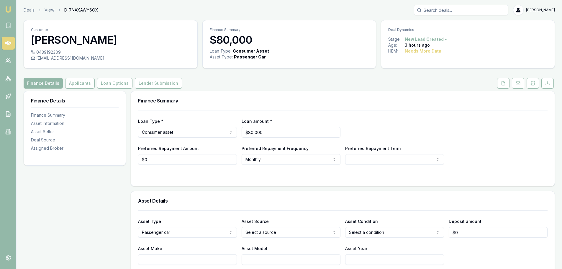
click at [344, 88] on div "Finance Details Applicants Loan Options Lender Submission" at bounding box center [289, 83] width 531 height 11
click at [533, 81] on icon at bounding box center [532, 83] width 3 height 4
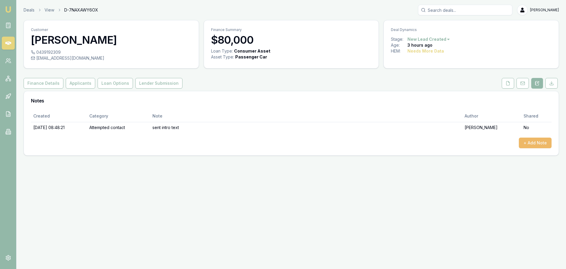
click at [535, 146] on button "+ Add Note" at bounding box center [535, 142] width 33 height 11
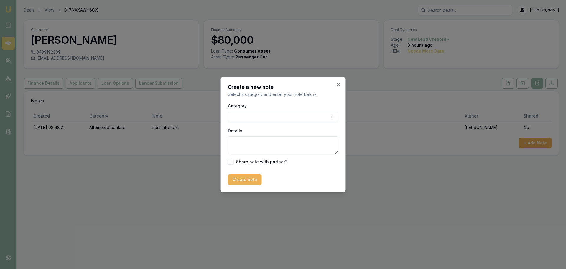
click at [316, 119] on body "Emu Broker Deals View D-7NAXAWY6OX [PERSON_NAME] Toggle Menu Customer [PERSON_N…" at bounding box center [283, 134] width 566 height 269
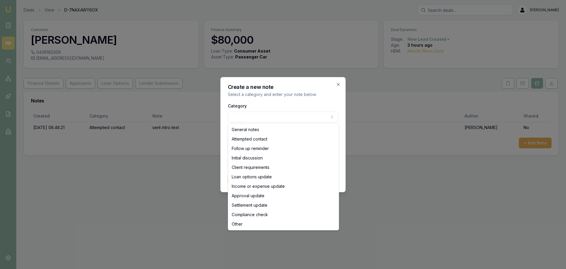
select select "ATTEMPTED_CONTACT"
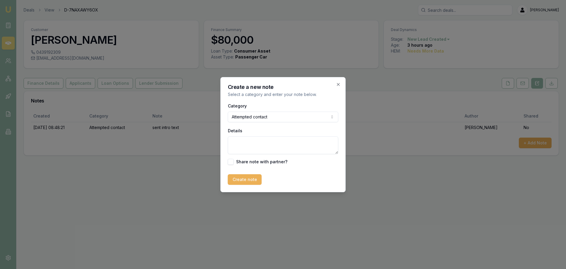
click at [259, 145] on textarea "Details" at bounding box center [283, 145] width 111 height 18
type textarea "left vm"
click at [242, 182] on button "Create note" at bounding box center [245, 179] width 34 height 11
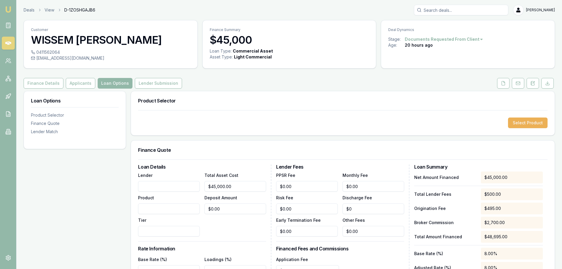
click at [488, 11] on input "Search deals" at bounding box center [461, 10] width 94 height 11
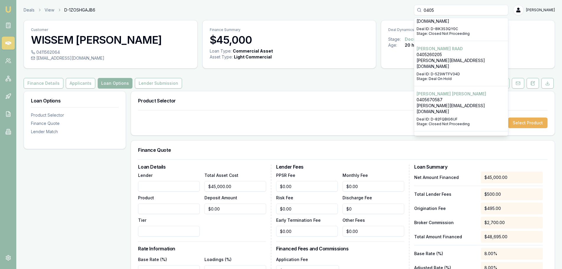
scroll to position [384, 0]
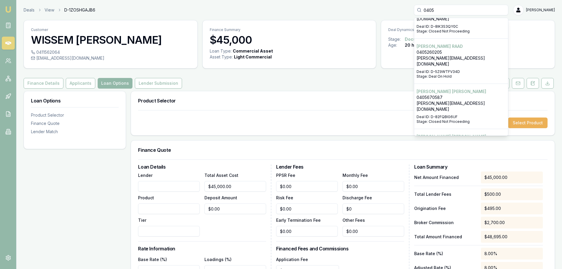
type input "0405"
click at [413, 86] on div "Finance Details Applicants Loan Options Lender Submission" at bounding box center [289, 83] width 531 height 11
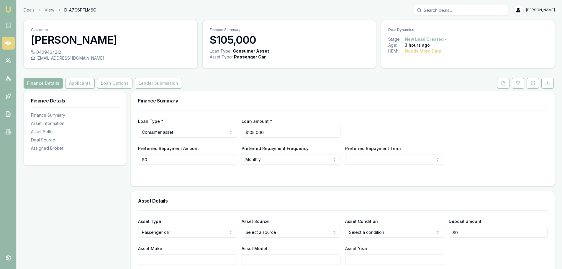
click at [421, 78] on div "Finance Details Applicants Loan Options Lender Submission" at bounding box center [289, 83] width 531 height 11
click at [419, 80] on div "Finance Details Applicants Loan Options Lender Submission" at bounding box center [289, 83] width 531 height 11
click at [536, 85] on button at bounding box center [533, 83] width 12 height 11
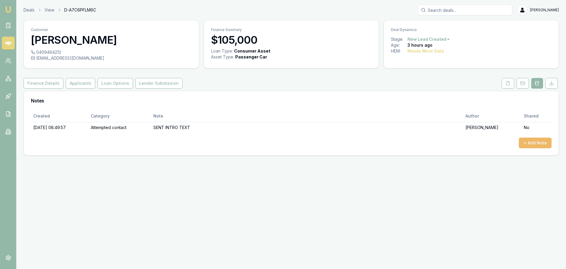
click at [539, 145] on button "+ Add Note" at bounding box center [535, 142] width 33 height 11
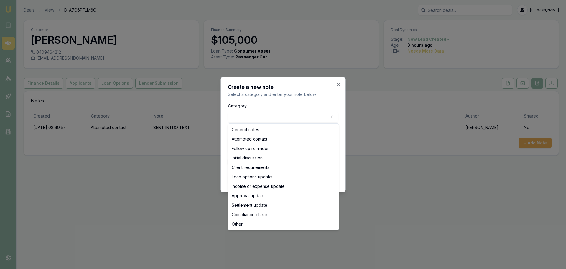
click at [261, 119] on body "Emu Broker Deals View D-A7C6PFLM6C [PERSON_NAME] Toggle Menu Customer [PERSON_N…" at bounding box center [283, 134] width 566 height 269
select select "ATTEMPTED_CONTACT"
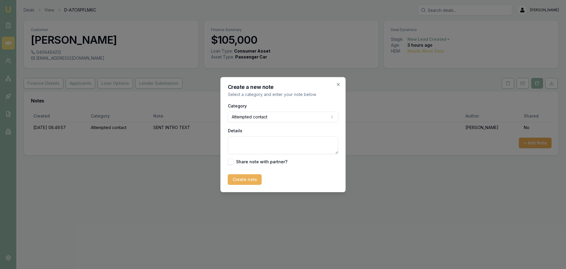
click at [255, 146] on textarea "Details" at bounding box center [283, 145] width 111 height 18
type textarea "requested call back [DATE]"
click at [251, 181] on button "Create note" at bounding box center [245, 179] width 34 height 11
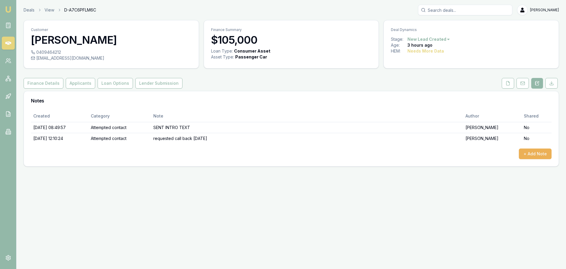
click at [445, 37] on html "Emu Broker Deals View D-A7C6PFLM6C Erin Shield Toggle Menu Customer MICHAEL O'S…" at bounding box center [283, 134] width 566 height 269
click at [420, 47] on div "Deal On Hold" at bounding box center [428, 49] width 35 height 9
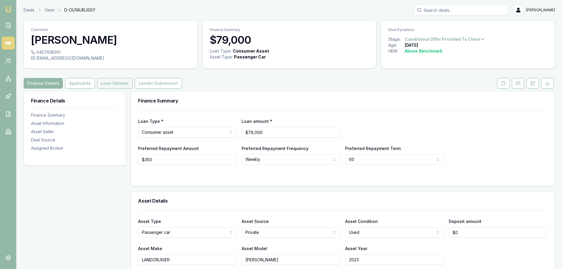
click at [114, 81] on button "Loan Options" at bounding box center [114, 83] width 35 height 11
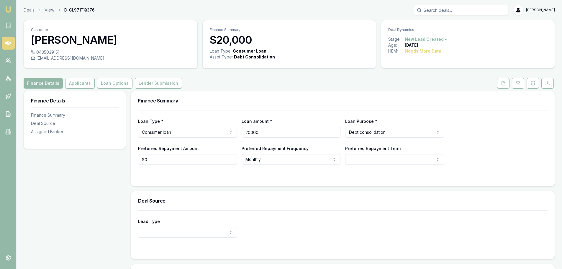
drag, startPoint x: 277, startPoint y: 133, endPoint x: 88, endPoint y: 143, distance: 189.4
click at [96, 143] on div "Finance Details Finance Summary Deal Source Assigned Broker Finance Summary Loa…" at bounding box center [289, 214] width 531 height 247
type input "$20,000"
click at [81, 84] on button "Applicants" at bounding box center [80, 83] width 30 height 11
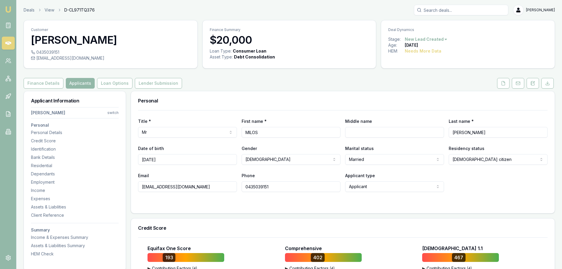
click at [271, 78] on div "Finance Details Applicants Loan Options Lender Submission" at bounding box center [289, 83] width 531 height 11
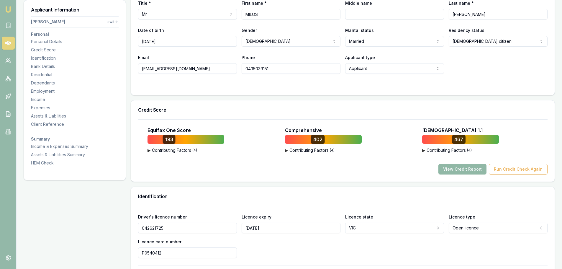
click at [472, 169] on button "View Credit Report" at bounding box center [462, 169] width 48 height 11
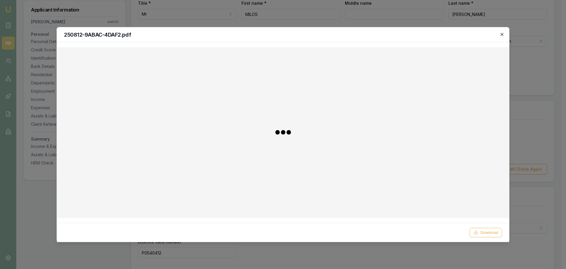
click at [502, 35] on icon "button" at bounding box center [502, 34] width 5 height 5
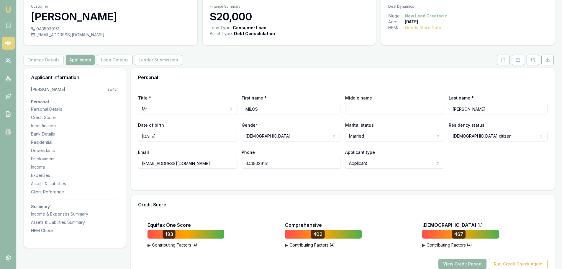
scroll to position [0, 0]
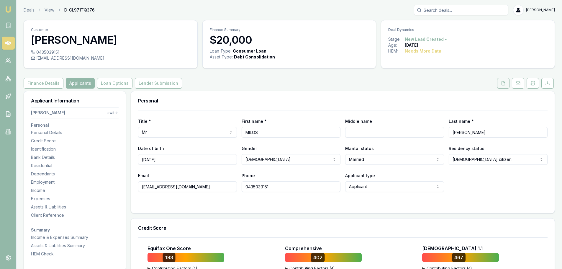
click at [506, 82] on button at bounding box center [503, 83] width 12 height 11
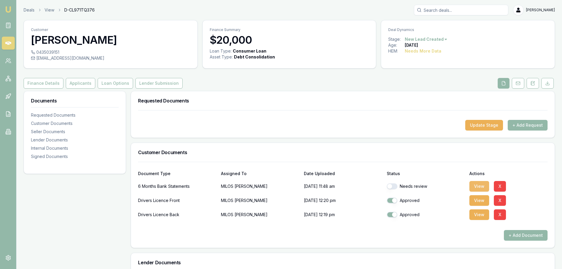
click at [484, 185] on button "View" at bounding box center [479, 186] width 20 height 11
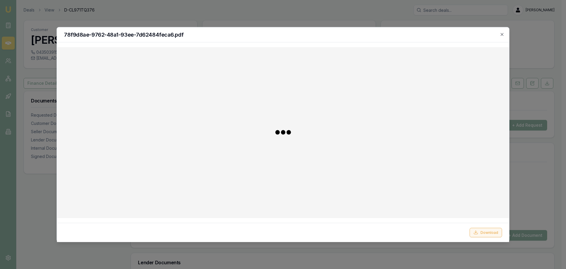
click at [485, 230] on button "Download" at bounding box center [486, 231] width 32 height 9
drag, startPoint x: 347, startPoint y: 33, endPoint x: 351, endPoint y: 34, distance: 4.2
click at [347, 33] on h2 "78f9d8ae-9762-48a1-93ee-7d62484feca6.pdf" at bounding box center [283, 34] width 438 height 5
click at [502, 32] on icon "button" at bounding box center [502, 34] width 5 height 5
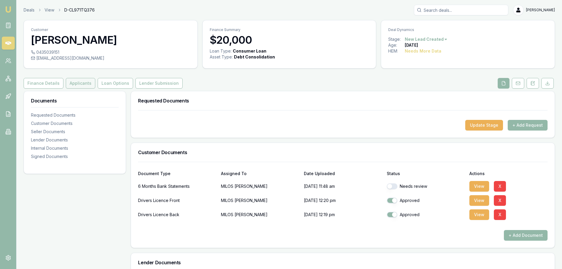
click at [76, 79] on button "Applicants" at bounding box center [81, 83] width 30 height 11
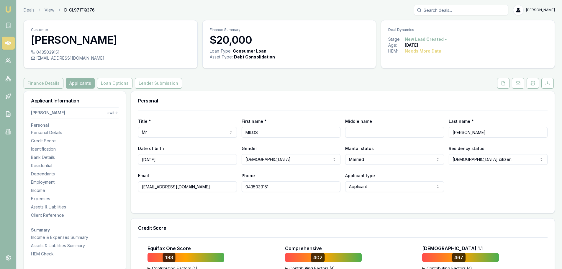
click at [43, 82] on button "Finance Details" at bounding box center [44, 83] width 40 height 11
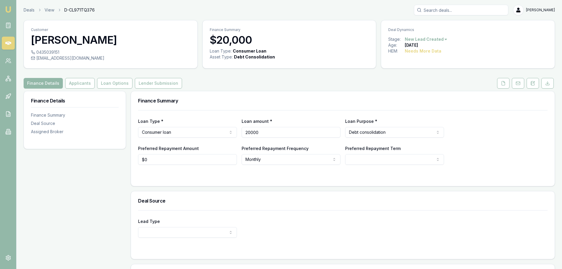
drag, startPoint x: 279, startPoint y: 133, endPoint x: 159, endPoint y: 133, distance: 119.2
click at [159, 133] on div "Loan Type * Consumer loan Consumer loan Consumer asset Commercial loan Commerci…" at bounding box center [343, 127] width 410 height 20
type input "$200,000"
click at [203, 113] on div "Loan Type * Consumer loan Consumer loan Consumer asset Commercial loan Commerci…" at bounding box center [343, 137] width 410 height 55
select select "60"
